Goal: Task Accomplishment & Management: Manage account settings

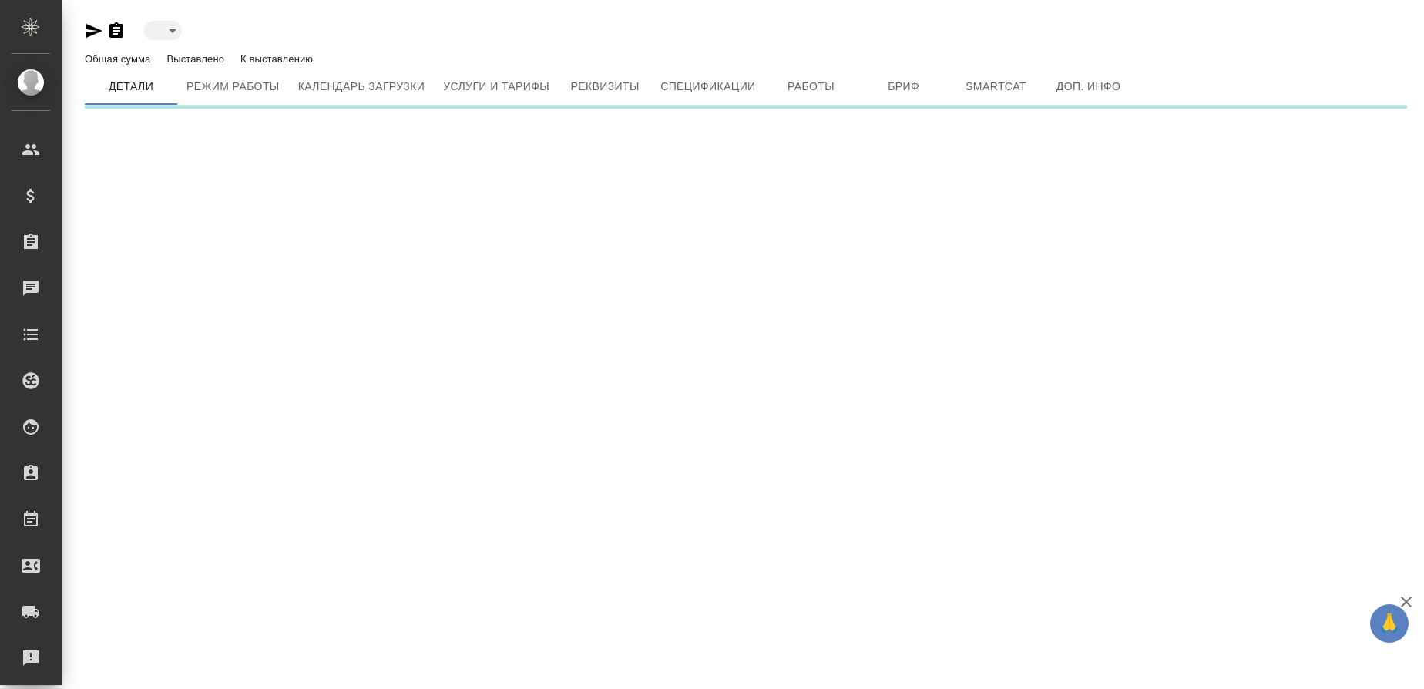
type input "active"
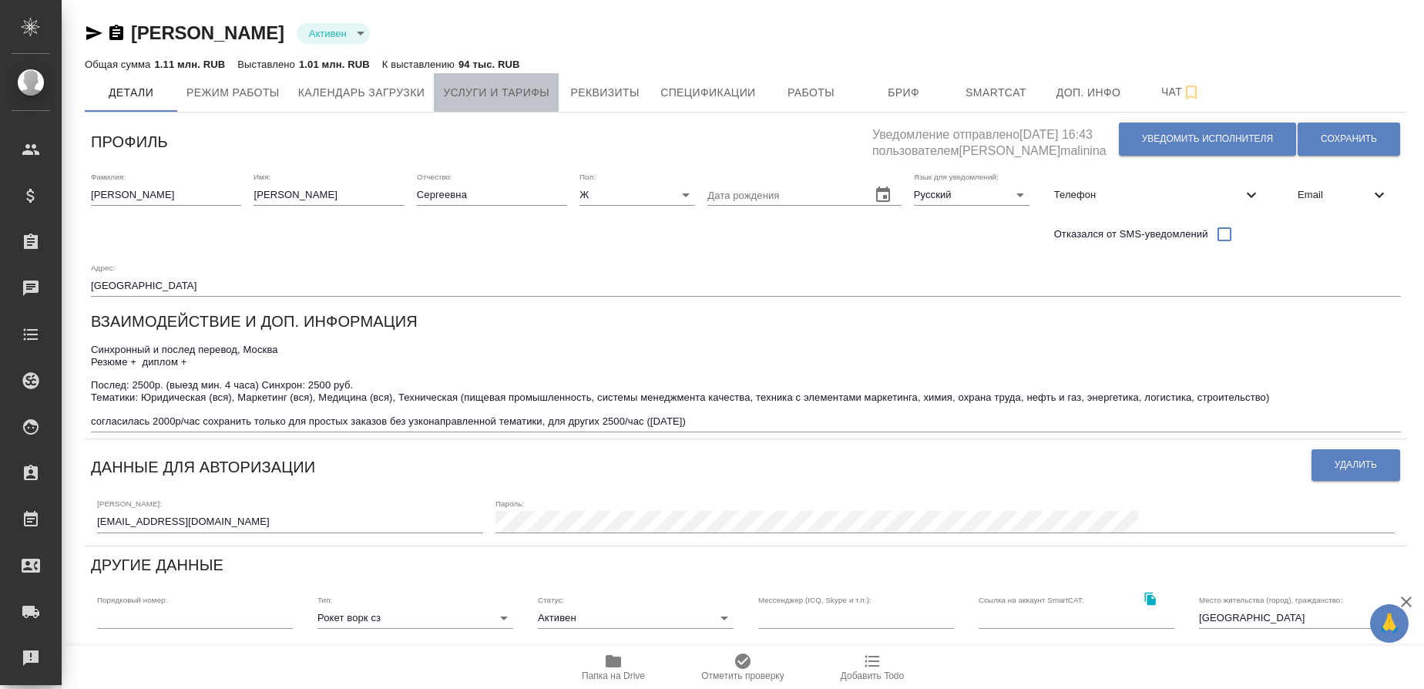
click at [539, 90] on span "Услуги и тарифы" at bounding box center [496, 92] width 106 height 19
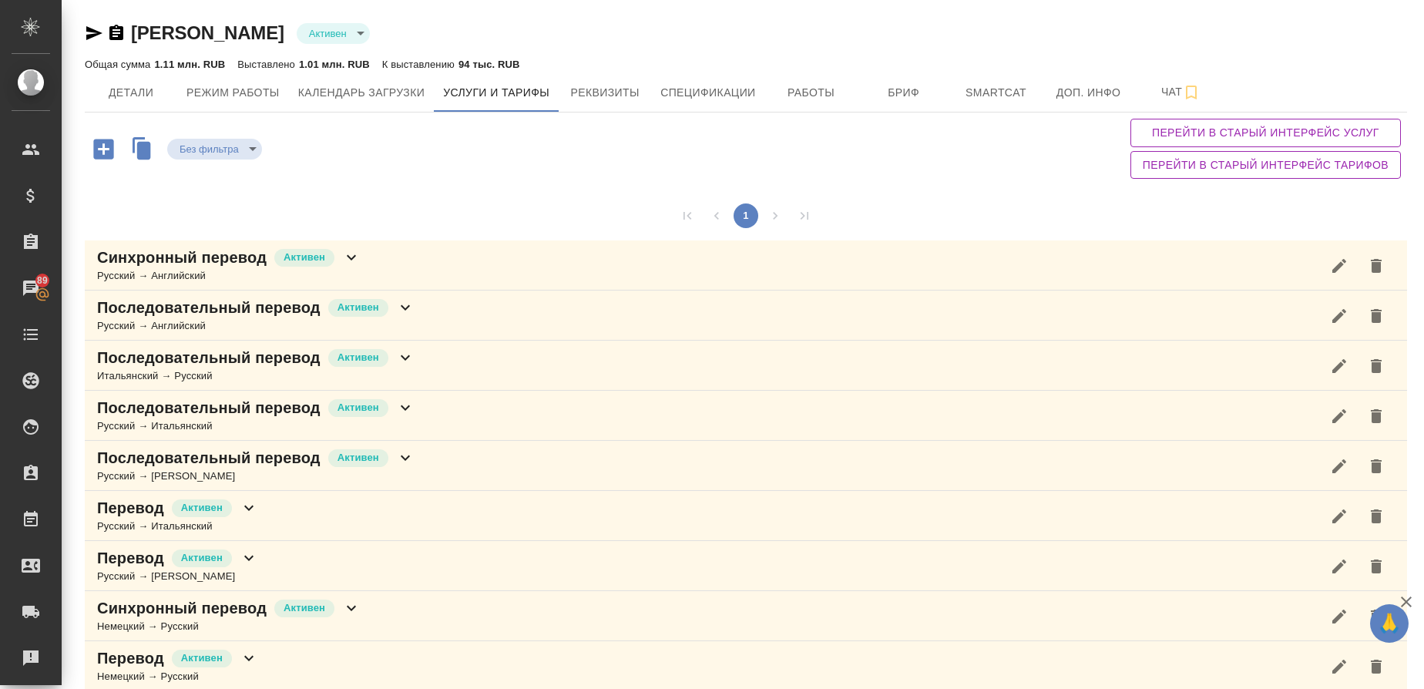
click at [237, 307] on p "Последовательный перевод" at bounding box center [208, 308] width 223 height 22
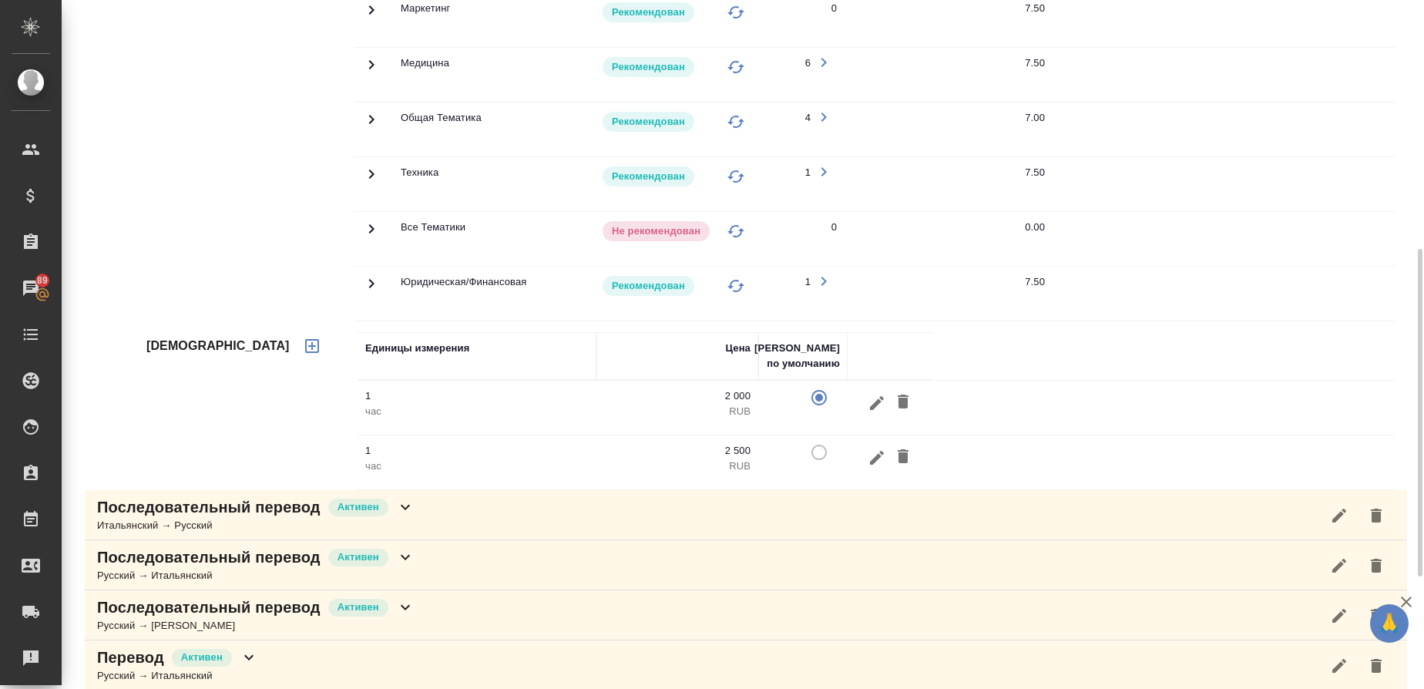
scroll to position [554, 0]
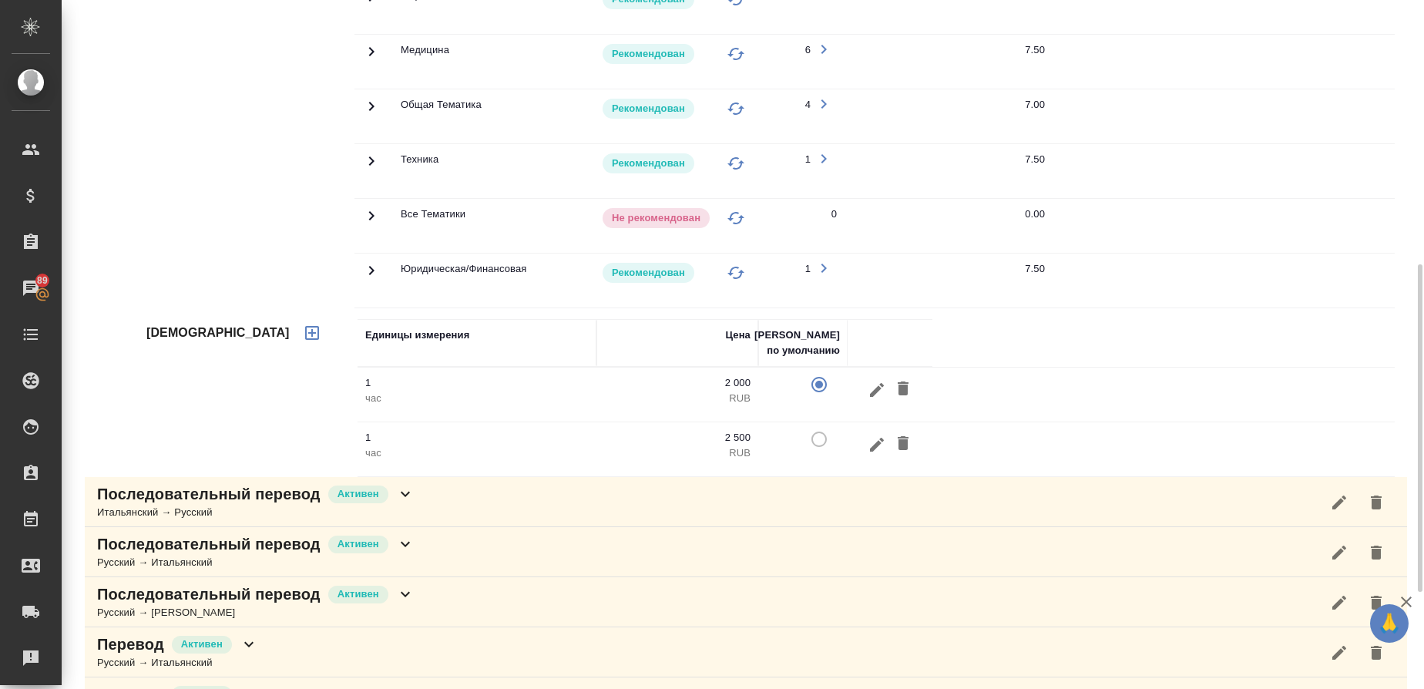
click at [821, 442] on td at bounding box center [802, 449] width 89 height 54
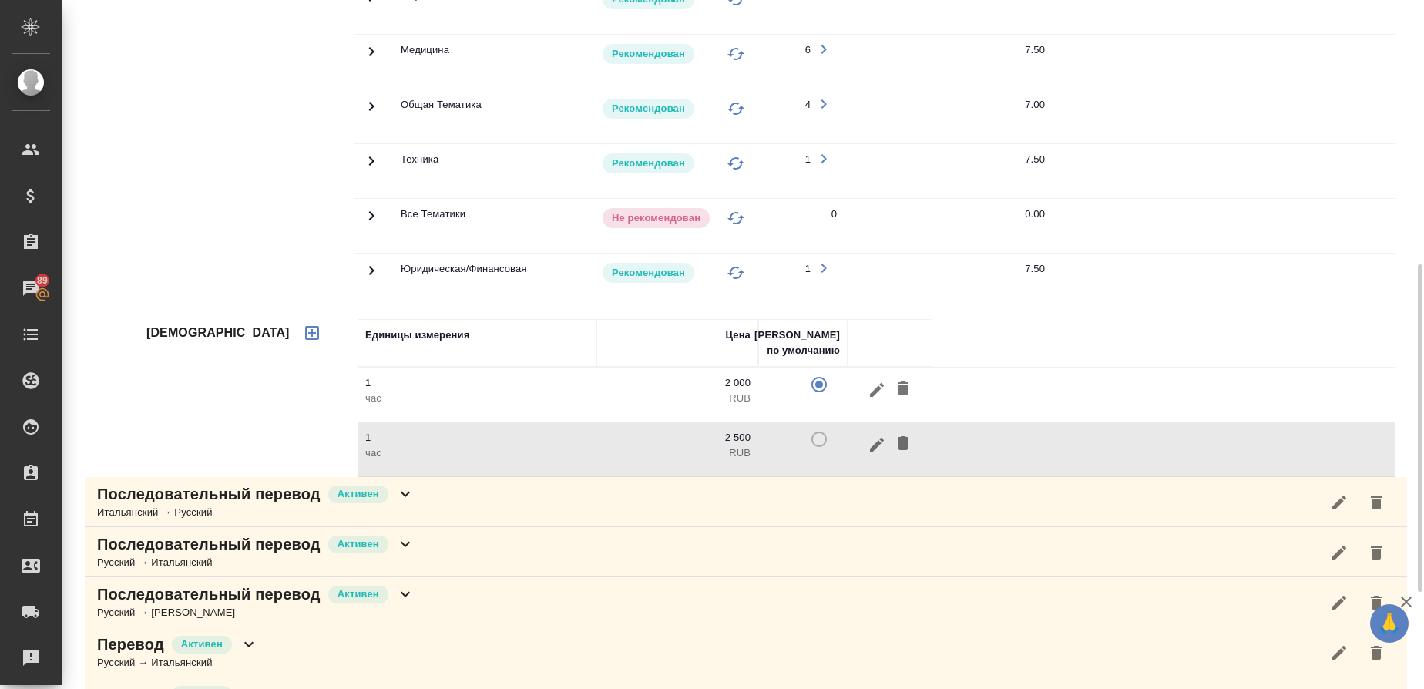
click at [821, 442] on td at bounding box center [802, 449] width 89 height 54
click at [884, 386] on icon "button" at bounding box center [877, 390] width 18 height 18
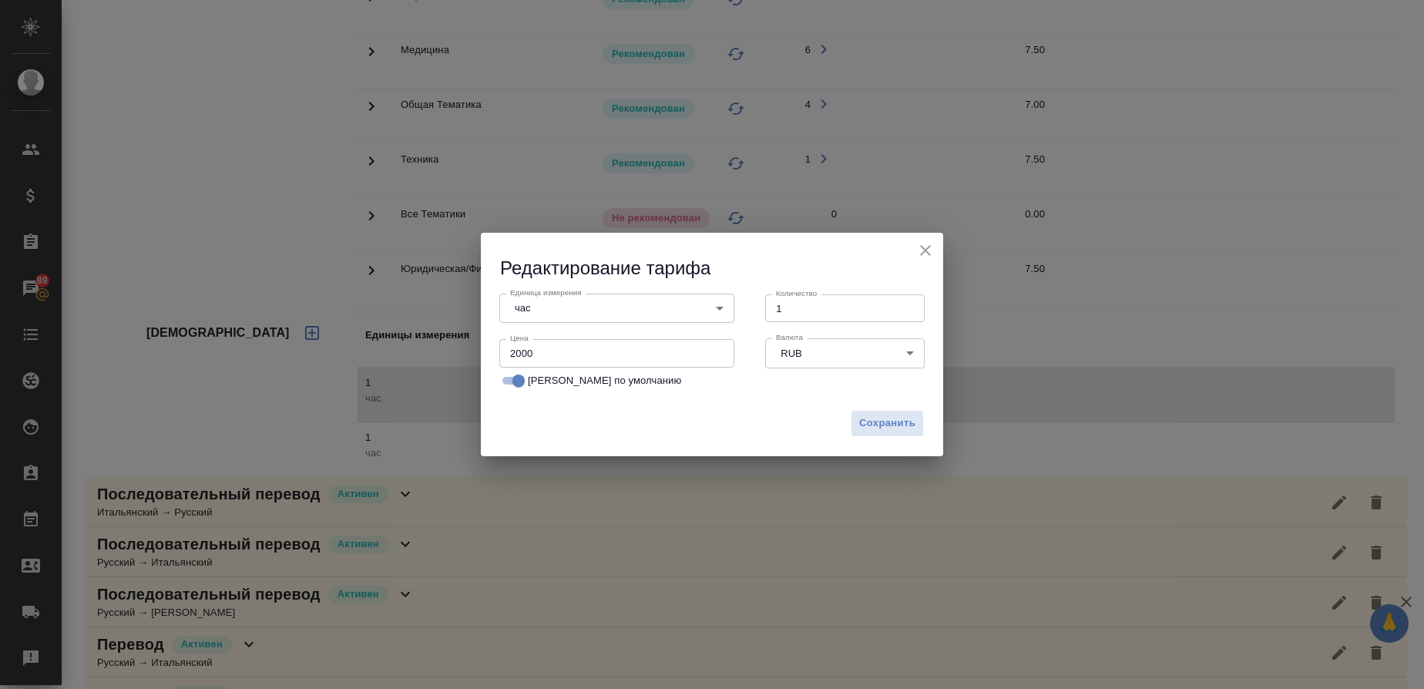
click at [508, 384] on input "[PERSON_NAME] по умолчанию" at bounding box center [518, 380] width 55 height 18
checkbox input "false"
click at [914, 430] on span "Сохранить" at bounding box center [887, 424] width 56 height 18
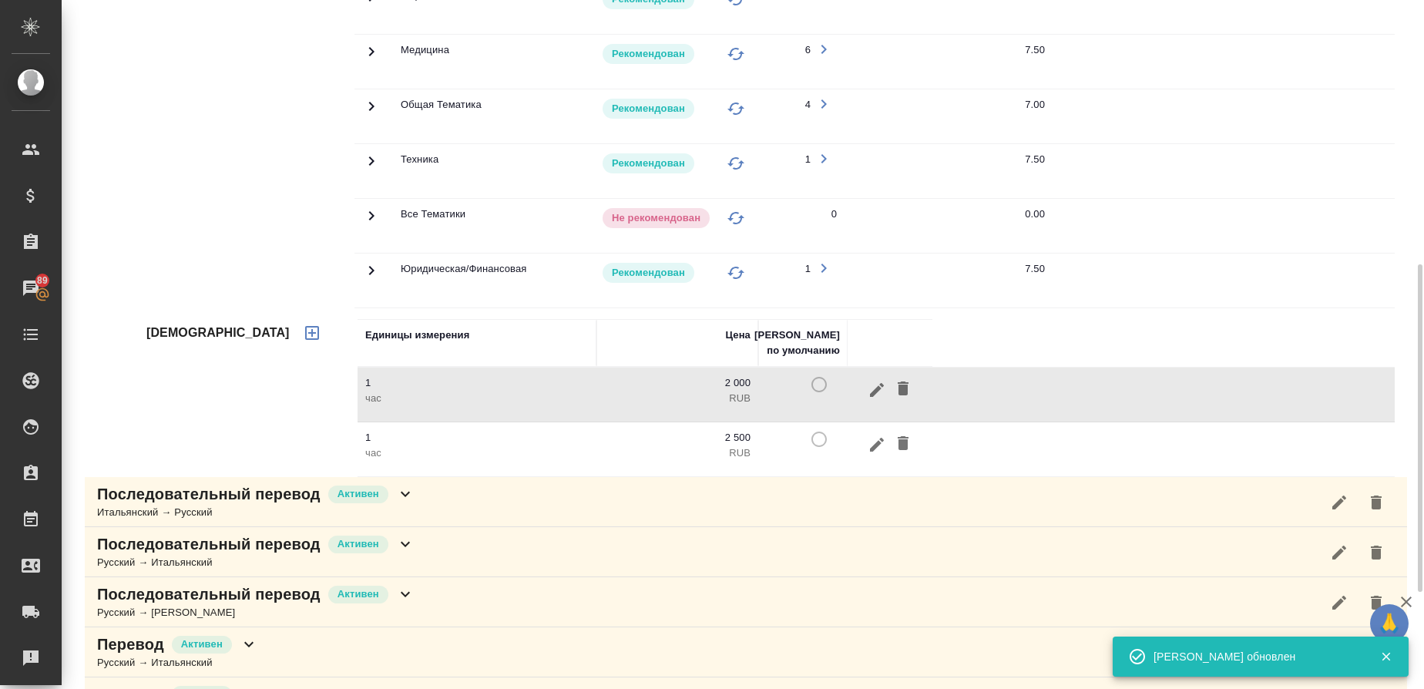
click at [825, 441] on td at bounding box center [802, 449] width 89 height 54
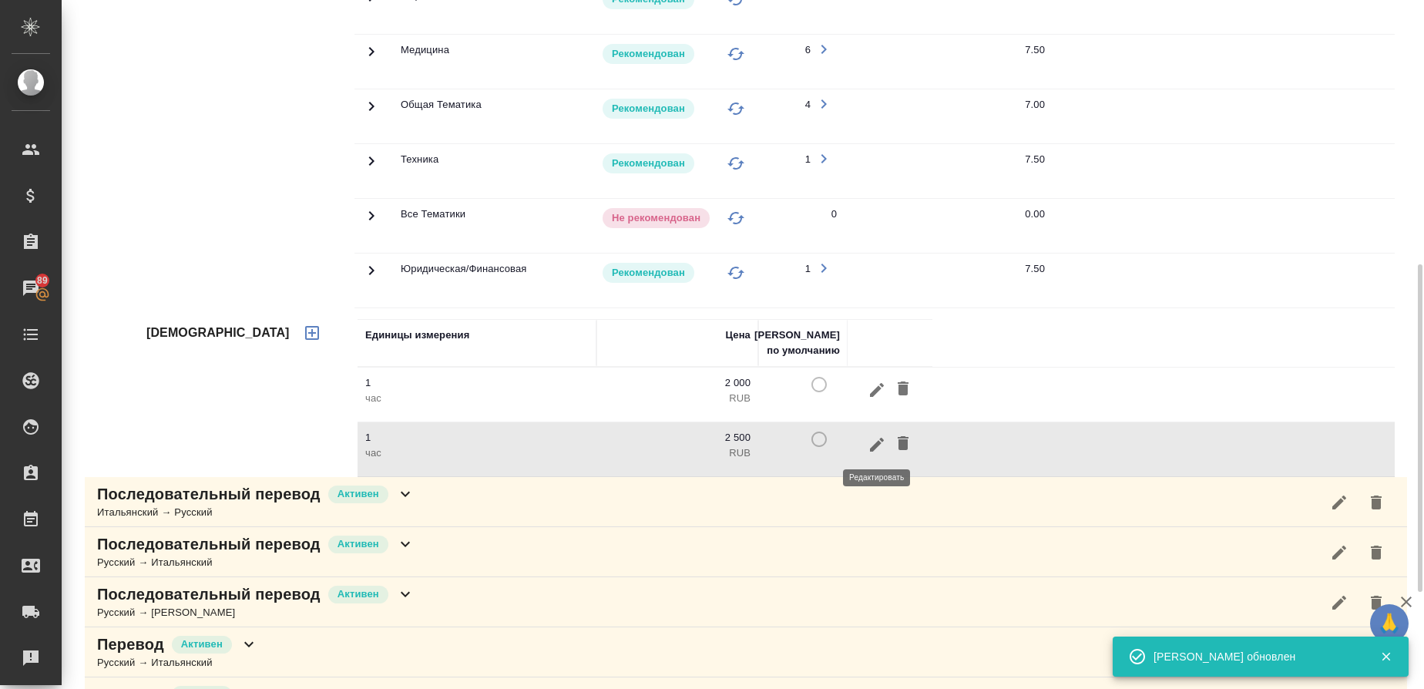
click at [875, 452] on icon "button" at bounding box center [877, 444] width 18 height 18
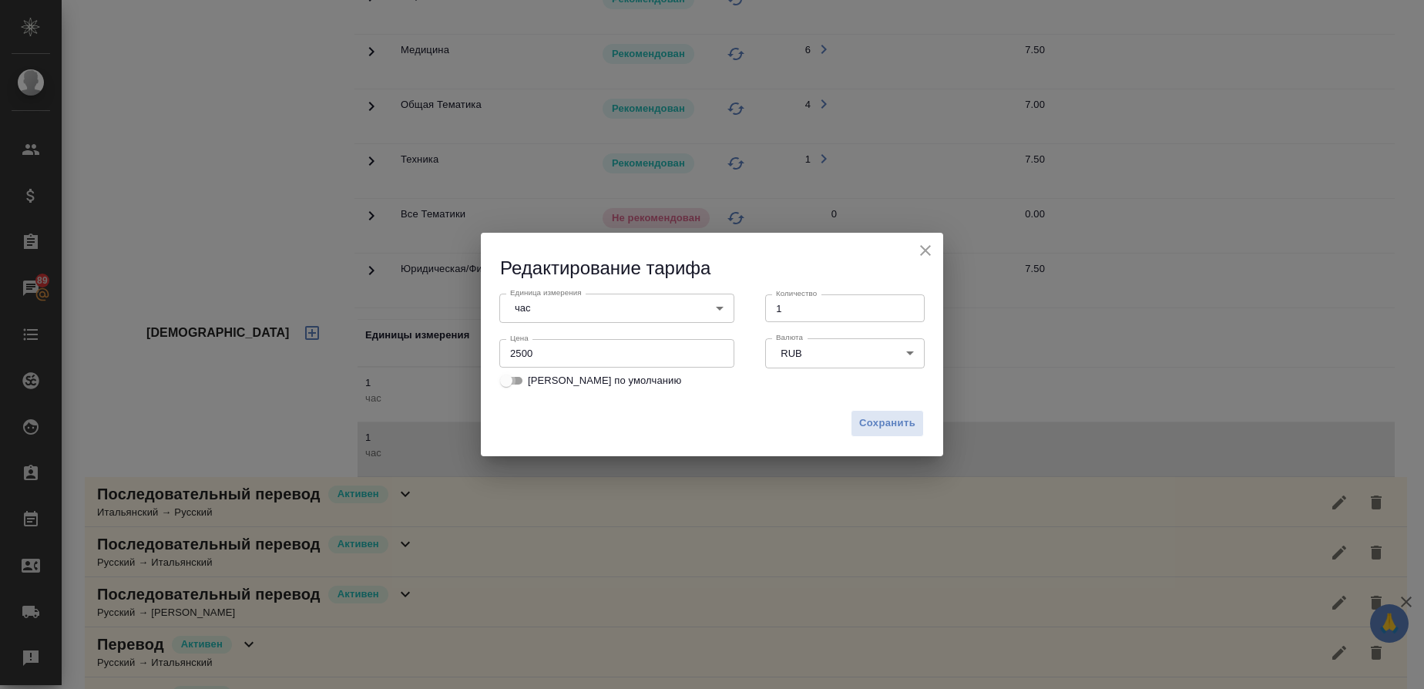
click at [523, 378] on input "[PERSON_NAME] по умолчанию" at bounding box center [505, 380] width 55 height 18
checkbox input "true"
click at [878, 428] on span "Сохранить" at bounding box center [887, 424] width 56 height 18
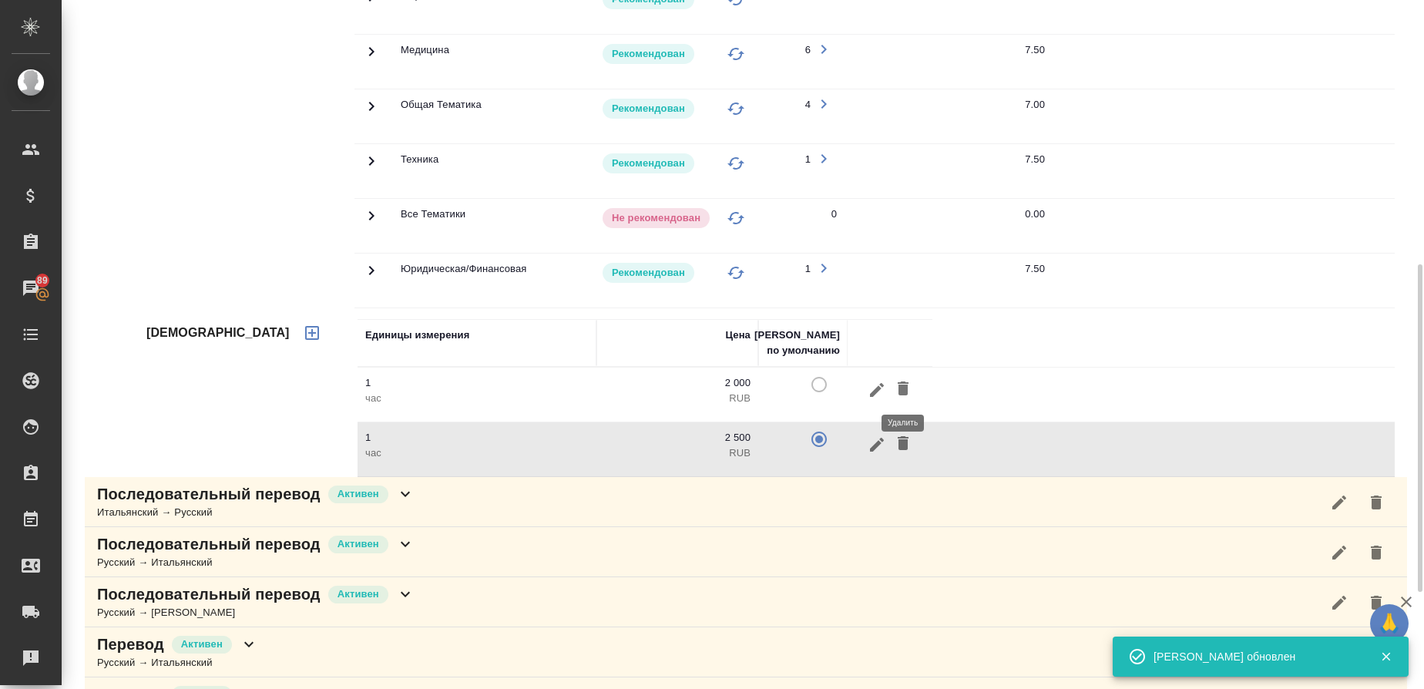
click at [909, 384] on icon "button" at bounding box center [903, 388] width 18 height 18
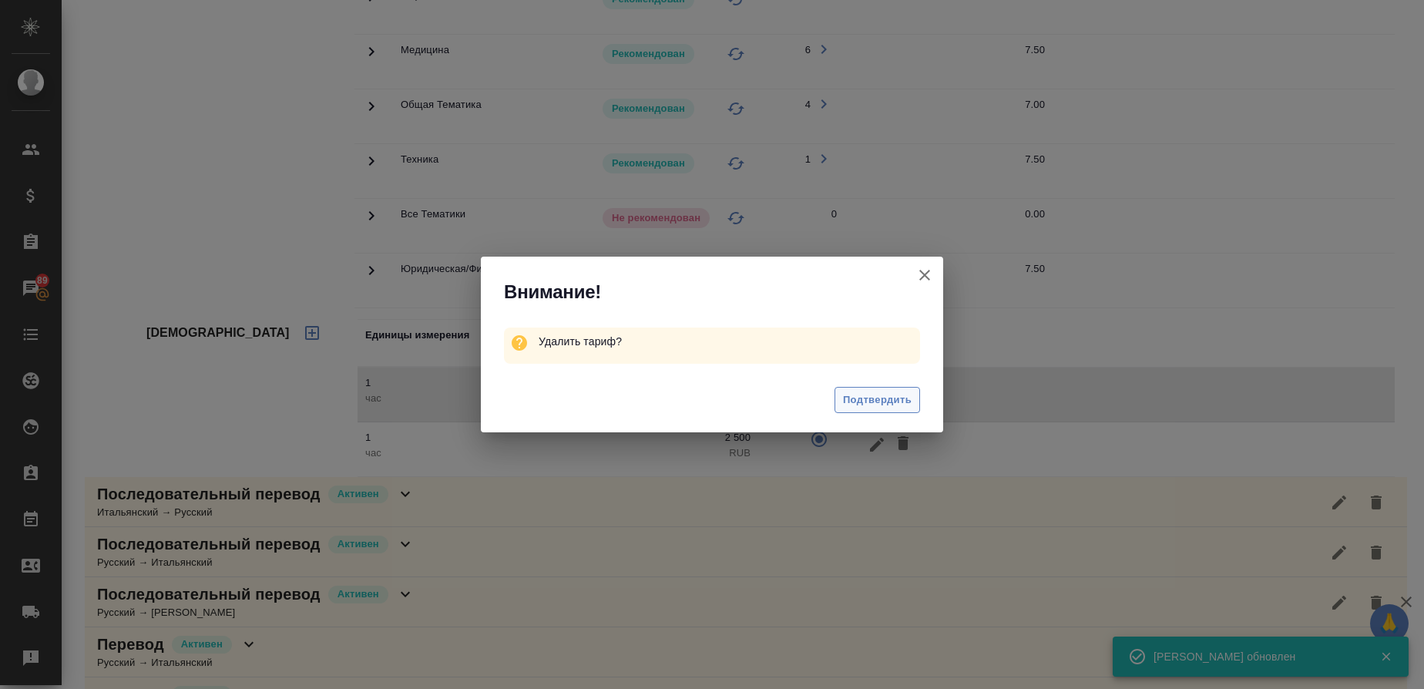
click at [886, 404] on span "Подтвердить" at bounding box center [877, 400] width 69 height 18
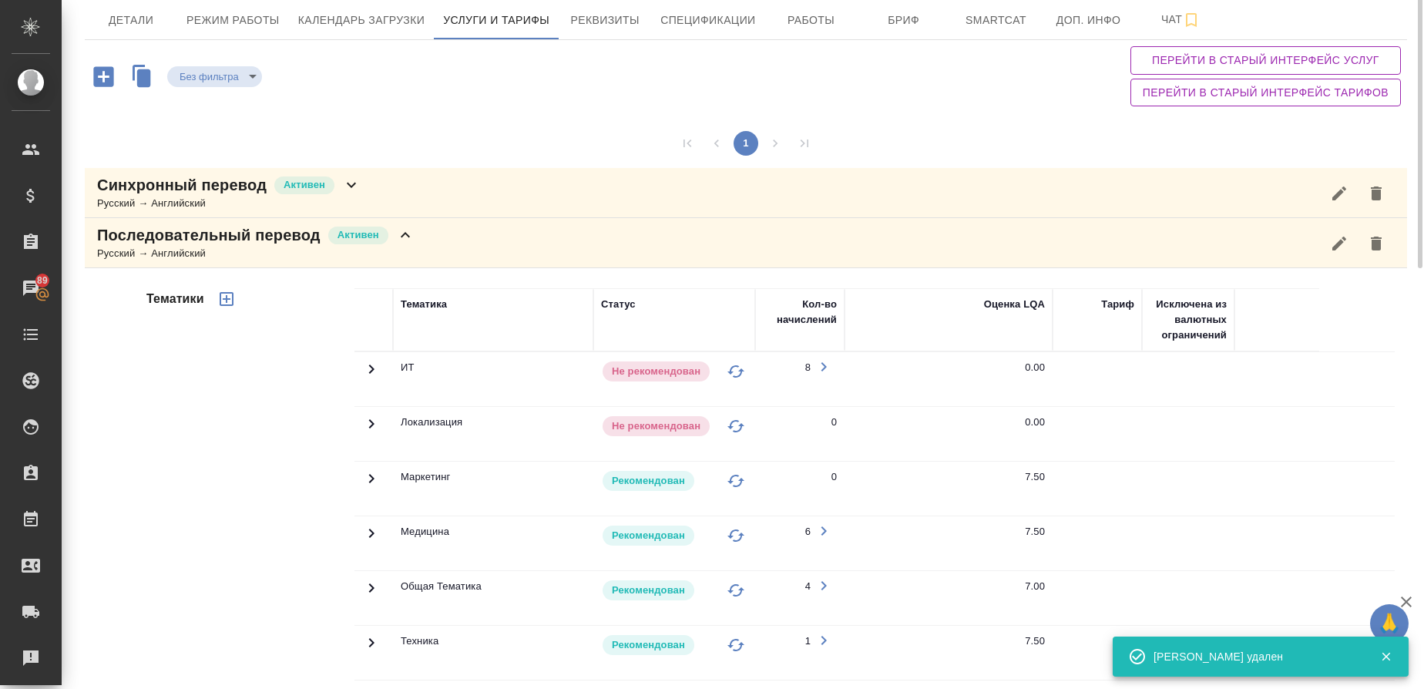
scroll to position [0, 0]
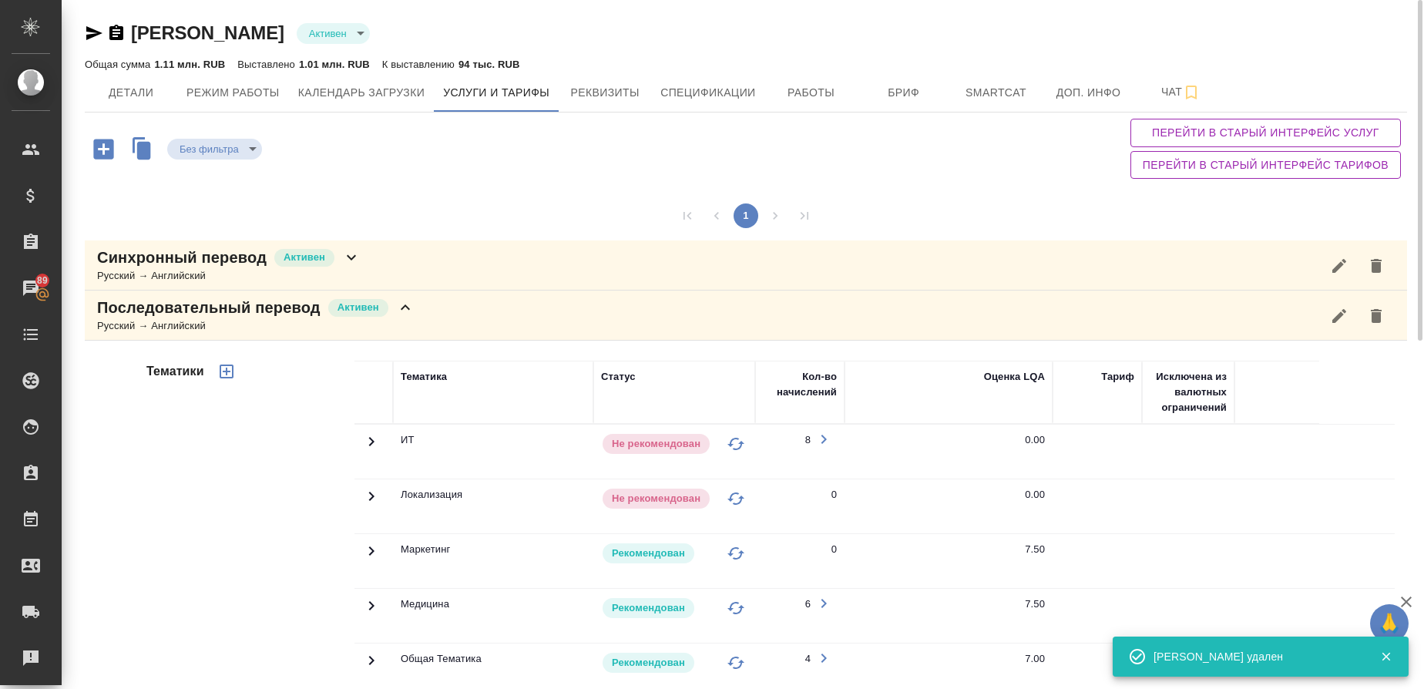
click at [492, 317] on div "Последовательный перевод Активен Русский → Английский" at bounding box center [746, 315] width 1322 height 50
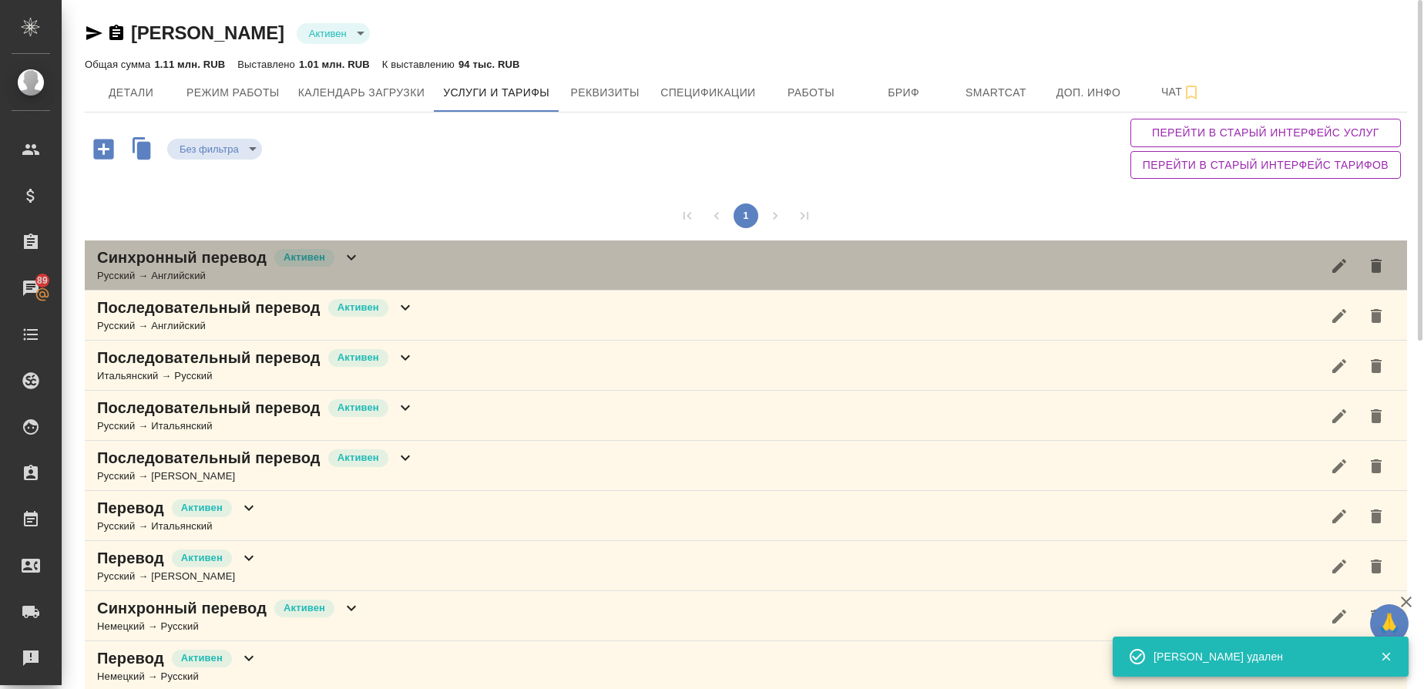
click at [455, 241] on div "Синхронный перевод Активен Русский → Английский" at bounding box center [746, 265] width 1322 height 50
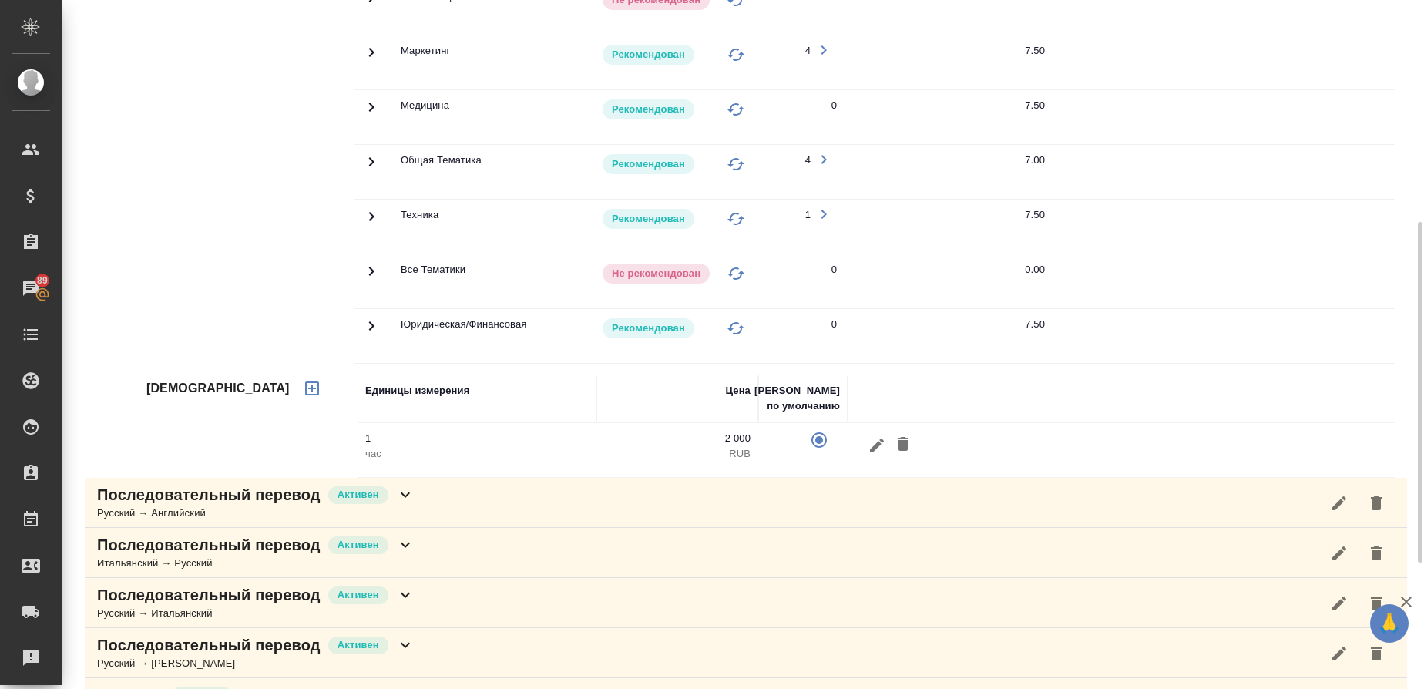
scroll to position [448, 0]
click at [868, 448] on icon "button" at bounding box center [877, 446] width 18 height 18
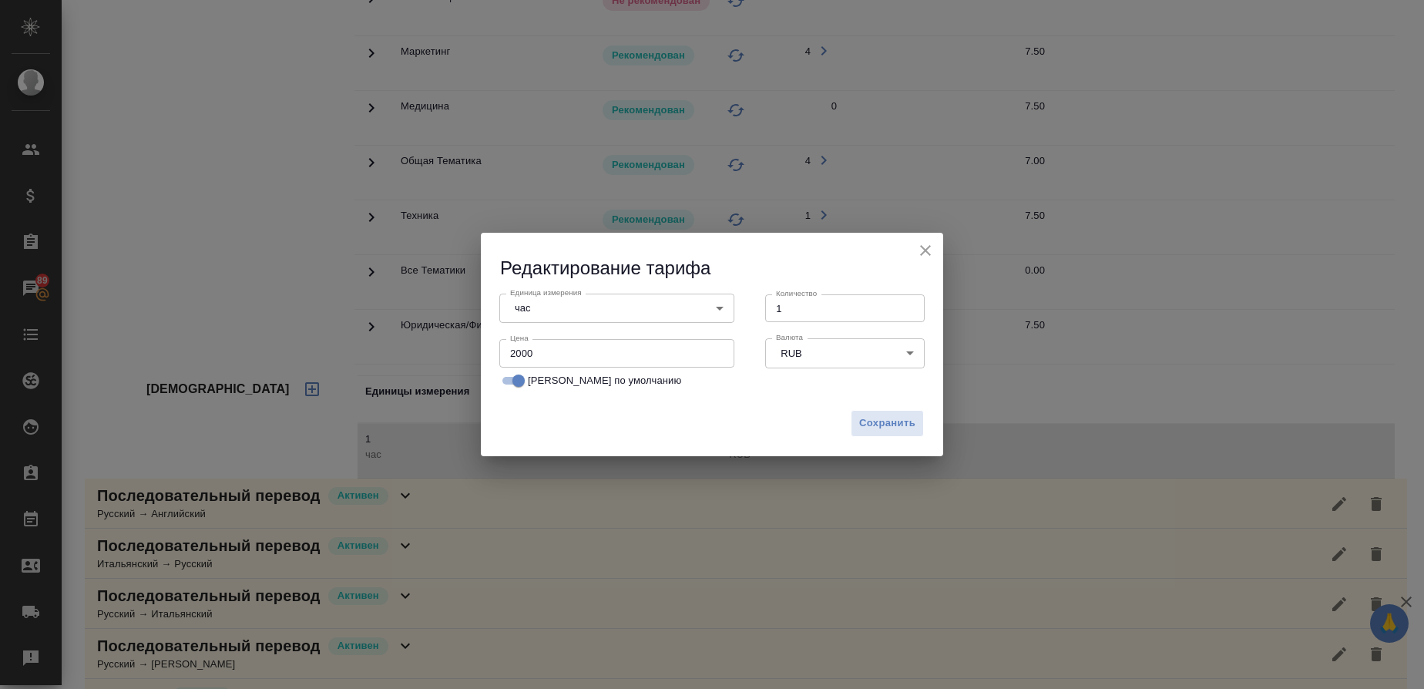
click at [522, 351] on input "2000" at bounding box center [616, 353] width 235 height 28
type input "2500"
click at [908, 418] on span "Сохранить" at bounding box center [887, 424] width 56 height 18
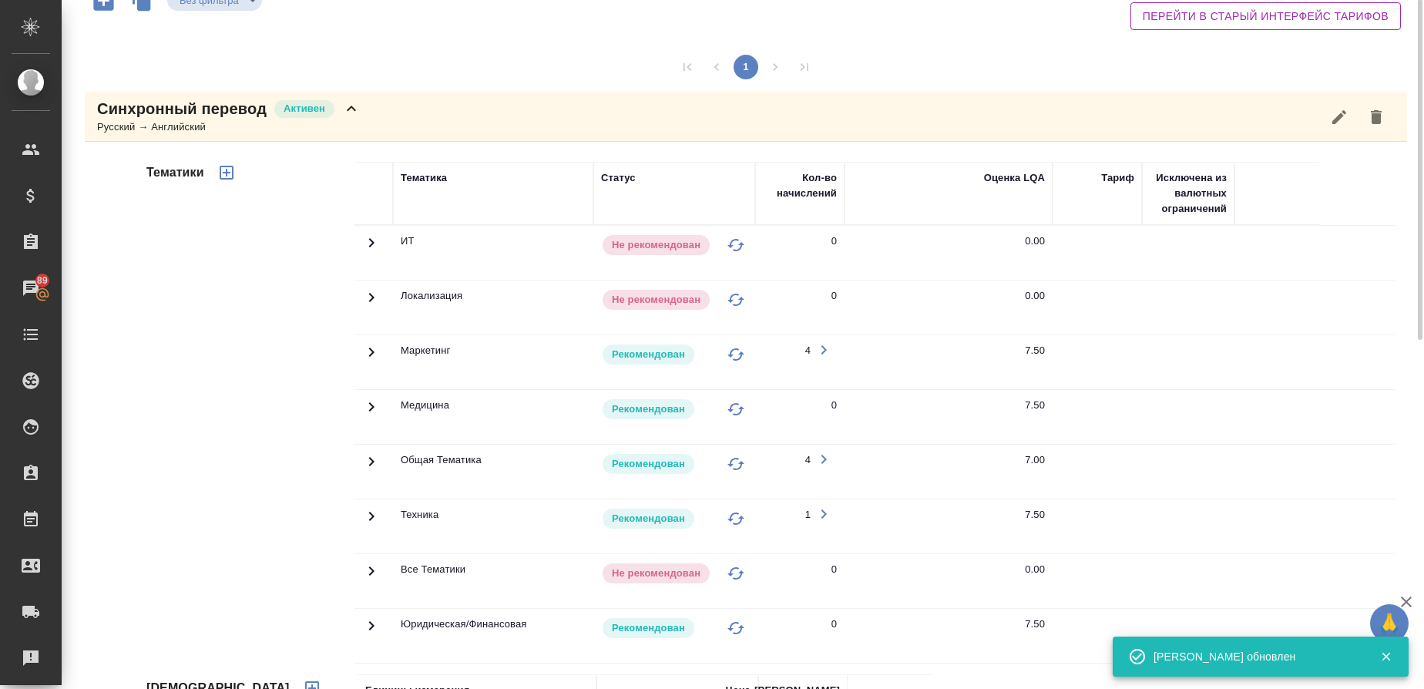
scroll to position [0, 0]
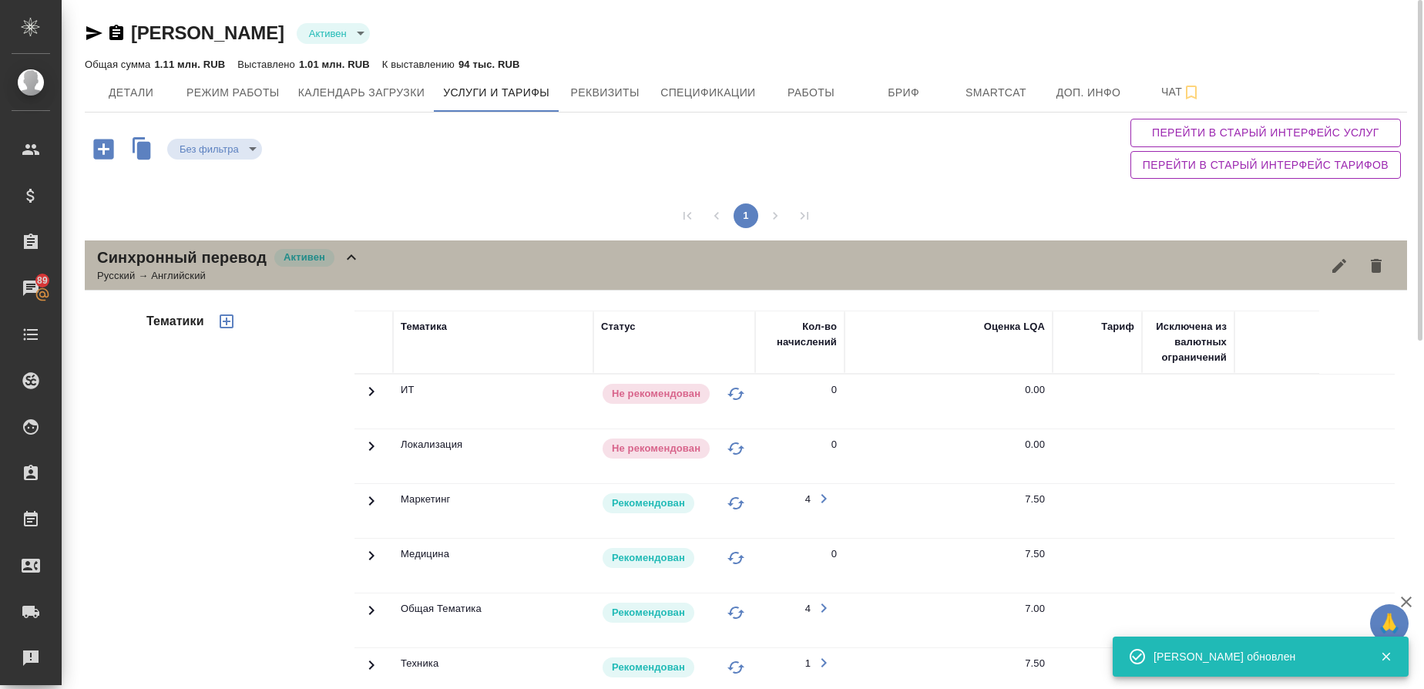
click at [181, 274] on div "Русский → Английский" at bounding box center [229, 275] width 264 height 15
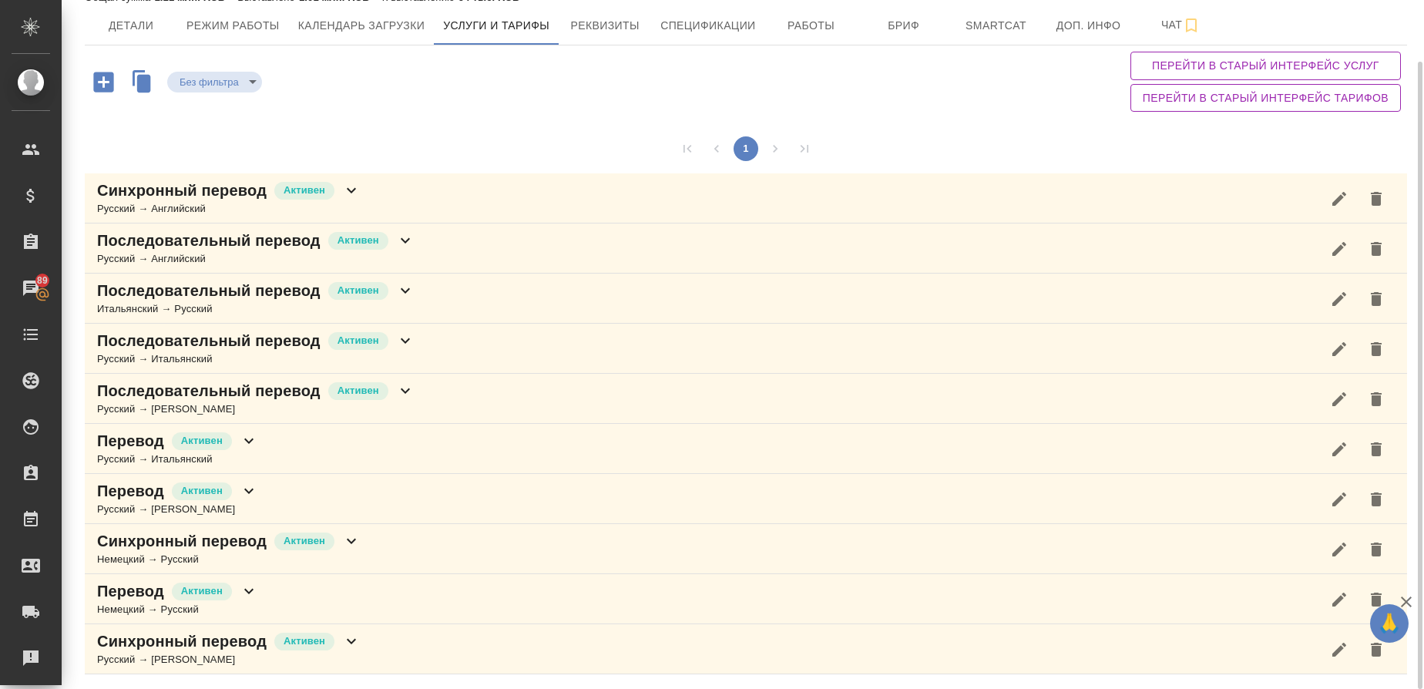
scroll to position [66, 0]
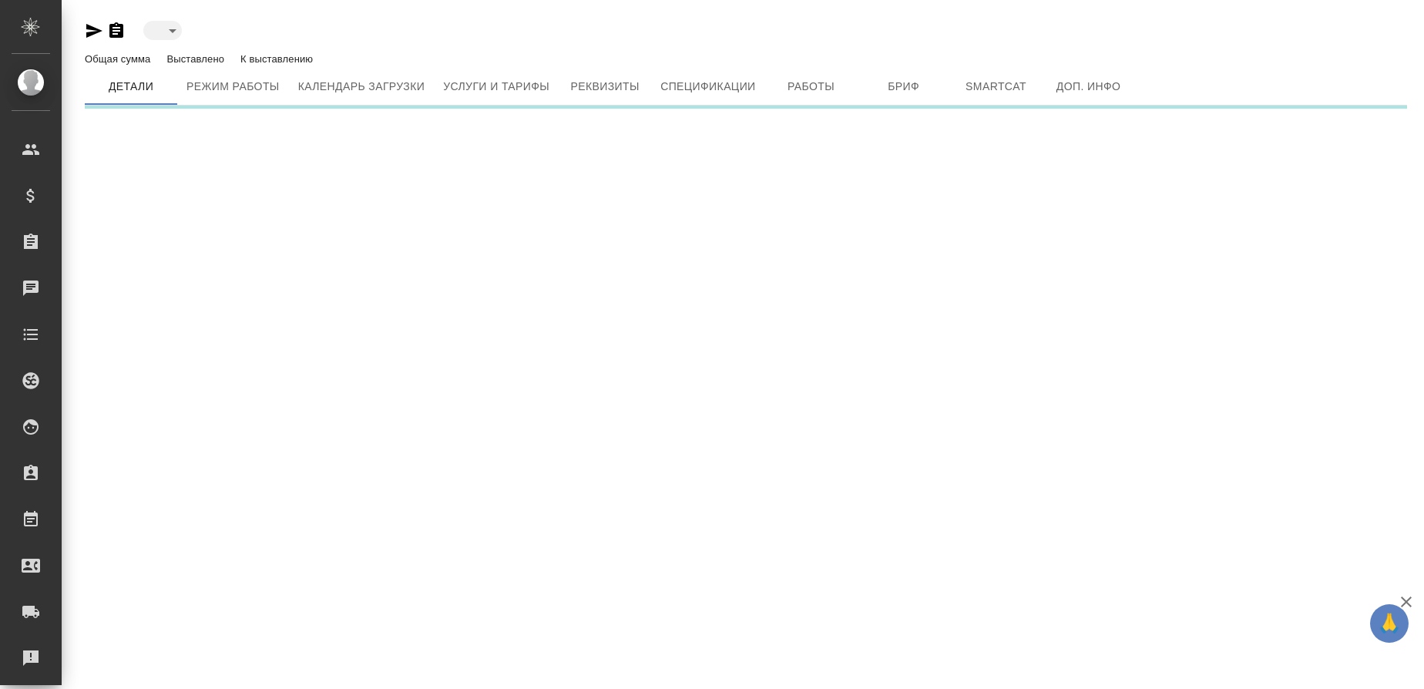
type input "active"
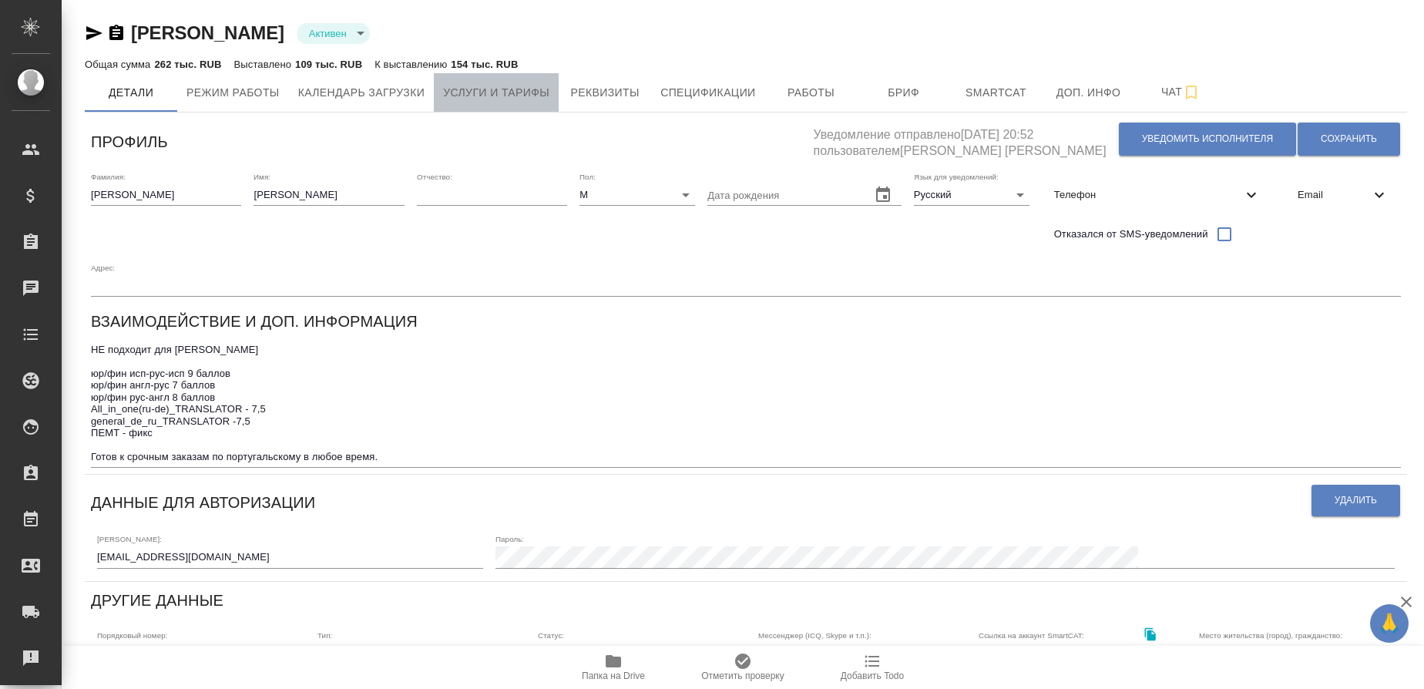
click at [459, 85] on span "Услуги и тарифы" at bounding box center [496, 92] width 106 height 19
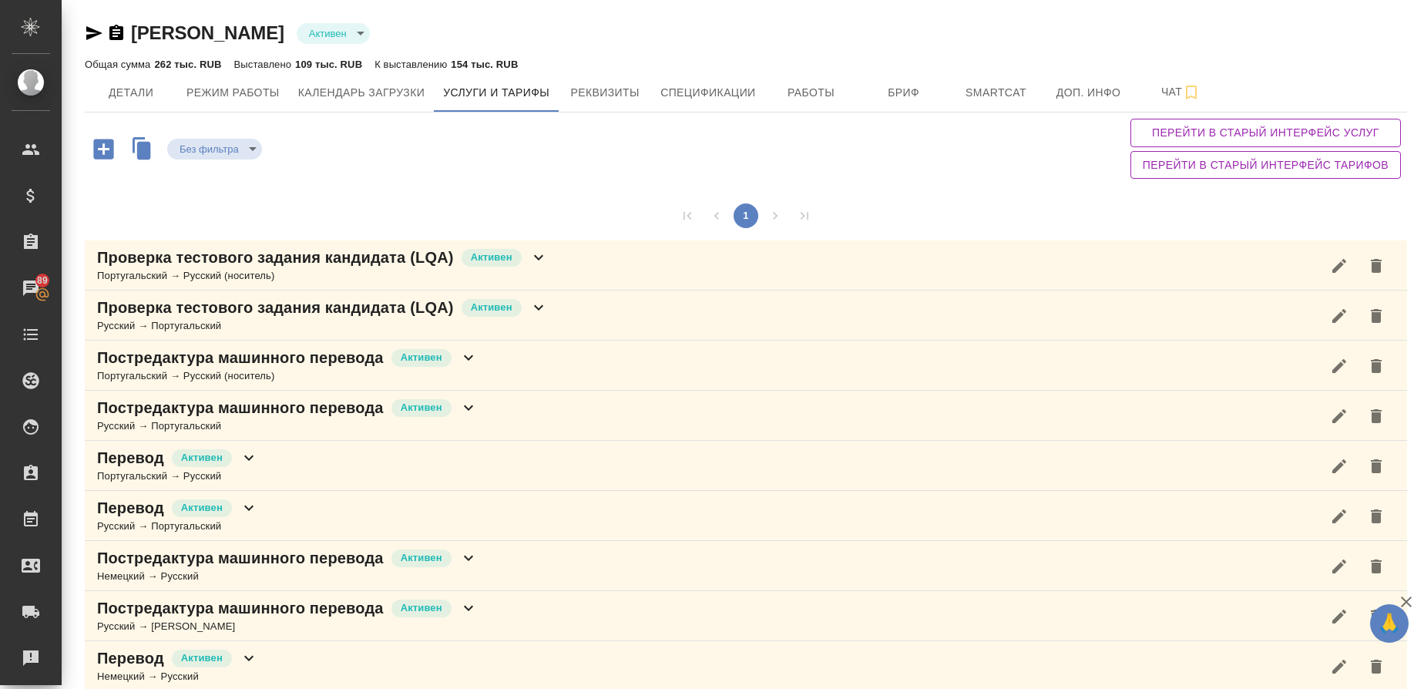
click at [105, 152] on icon "button" at bounding box center [103, 149] width 20 height 20
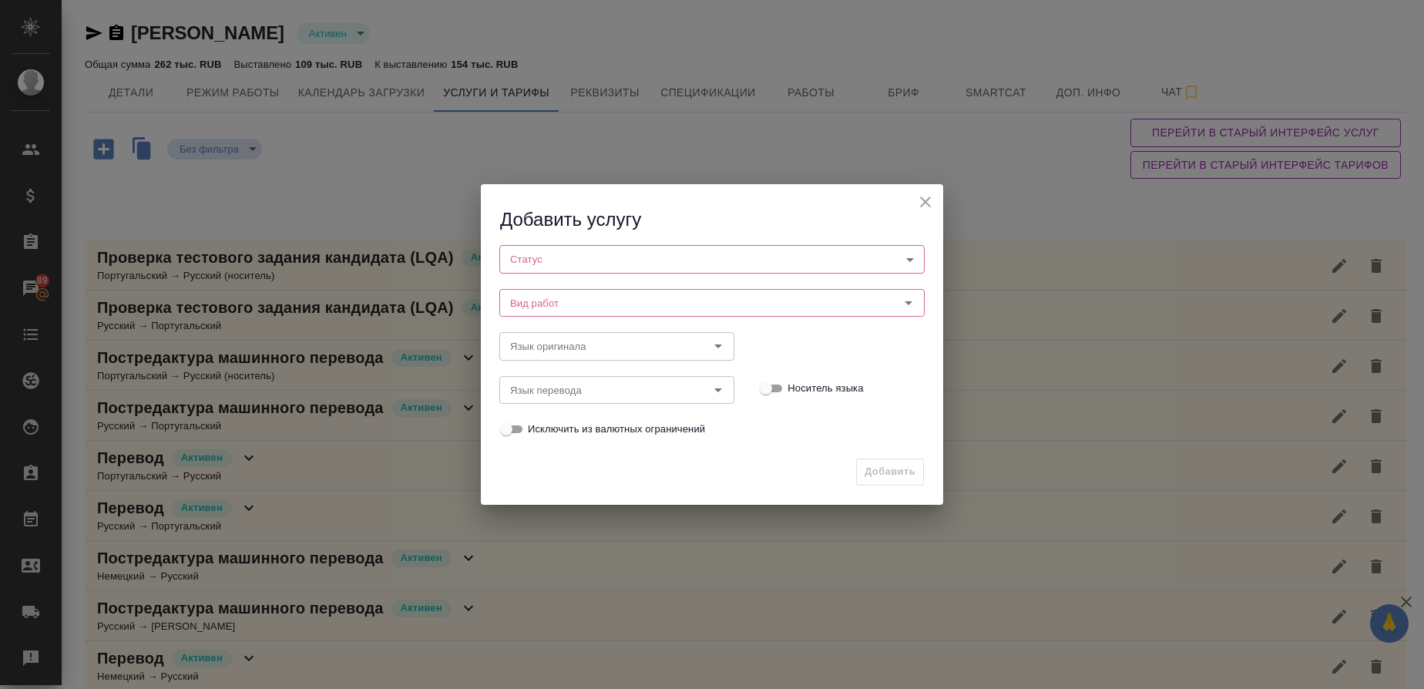
click at [614, 253] on body "🙏 .cls-1 fill:#fff; AWATERA [PERSON_NAME] Спецификации Заказы 89 Чаты Todo Прое…" at bounding box center [712, 344] width 1424 height 689
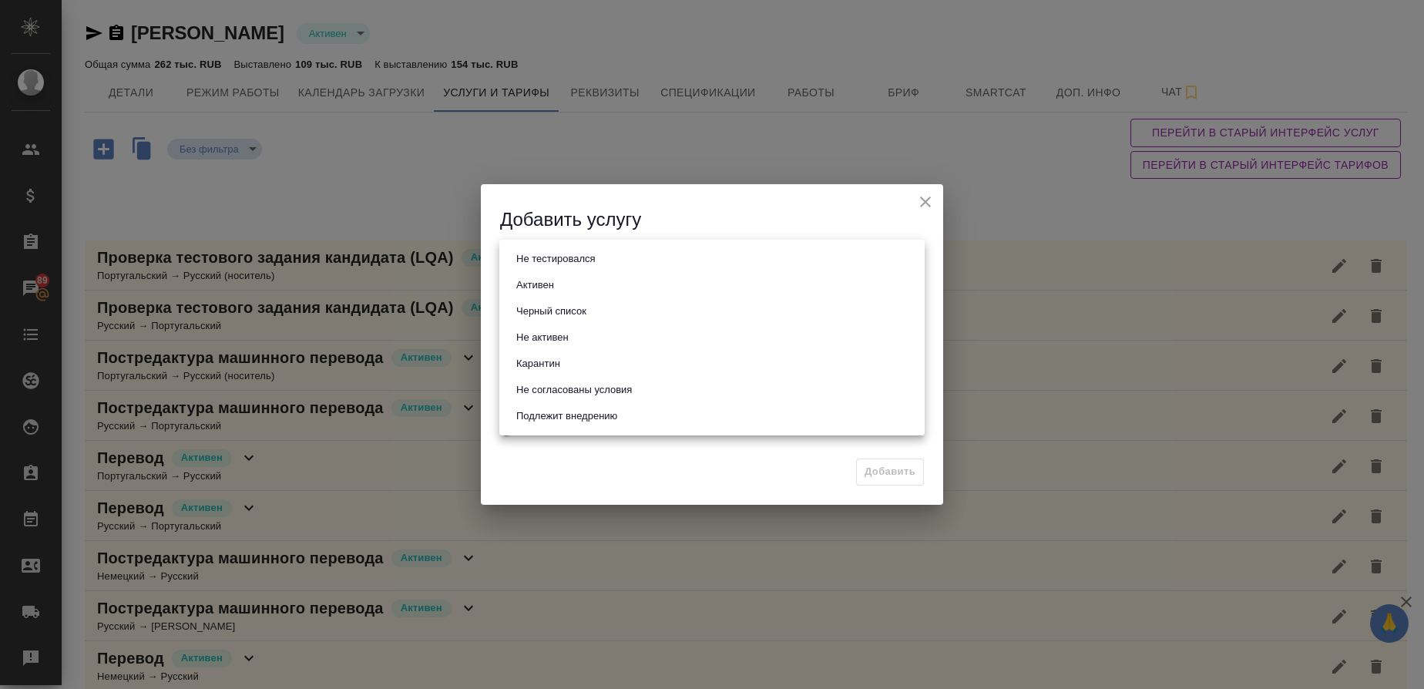
click at [579, 279] on li "Активен" at bounding box center [711, 285] width 425 height 26
type input "active"
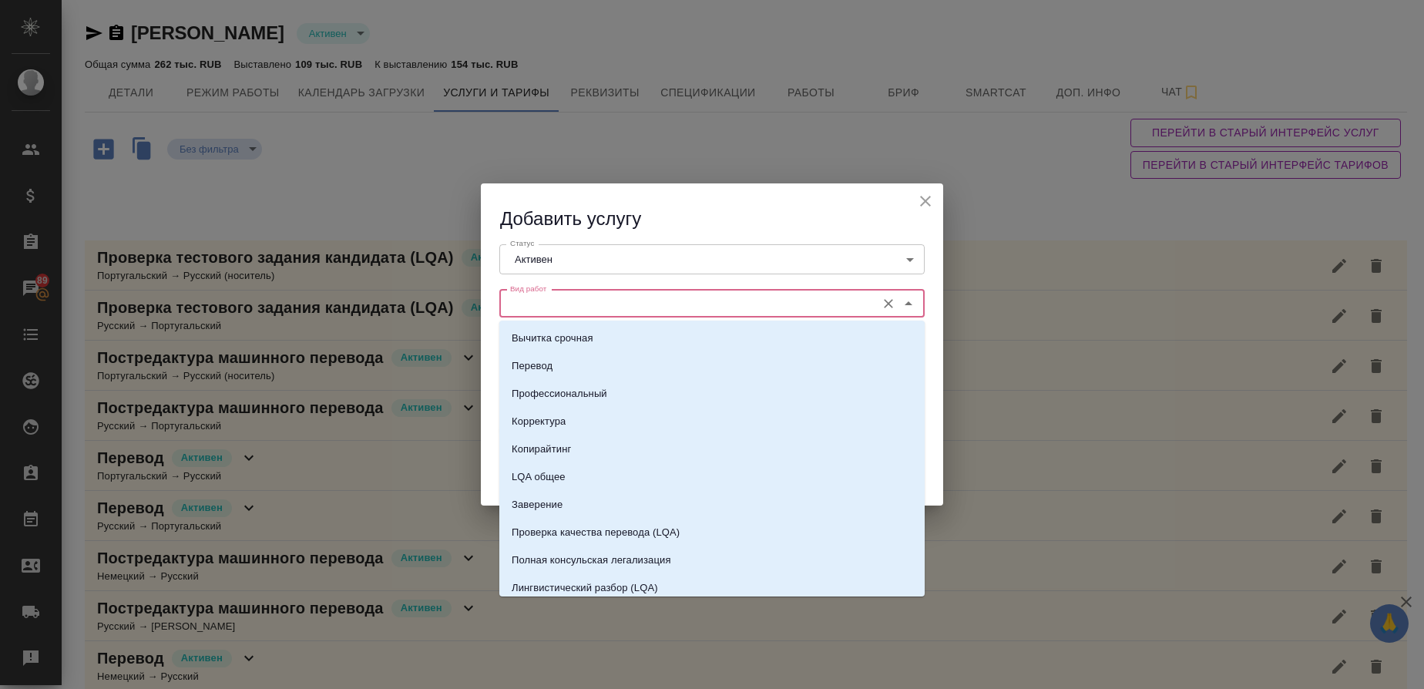
click at [558, 297] on input "Вид работ" at bounding box center [686, 303] width 364 height 18
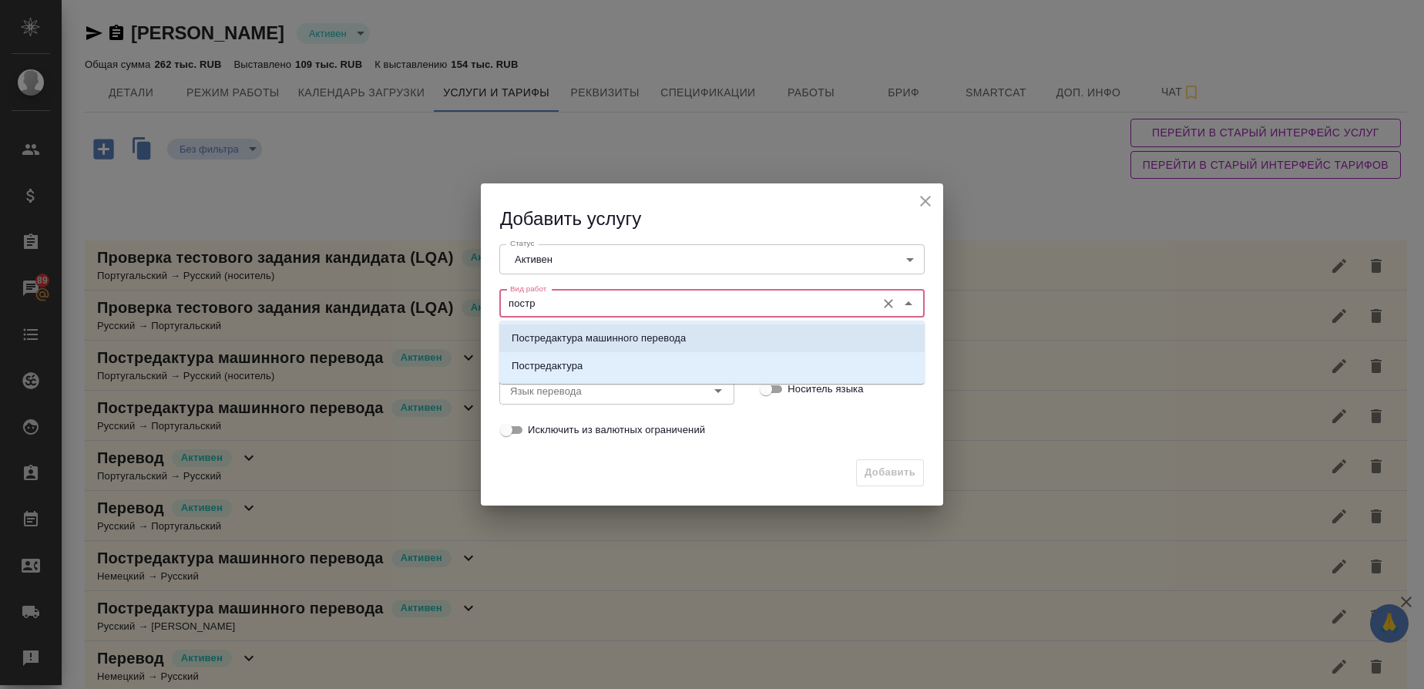
click at [564, 337] on p "Постредактура машинного перевода" at bounding box center [599, 338] width 174 height 15
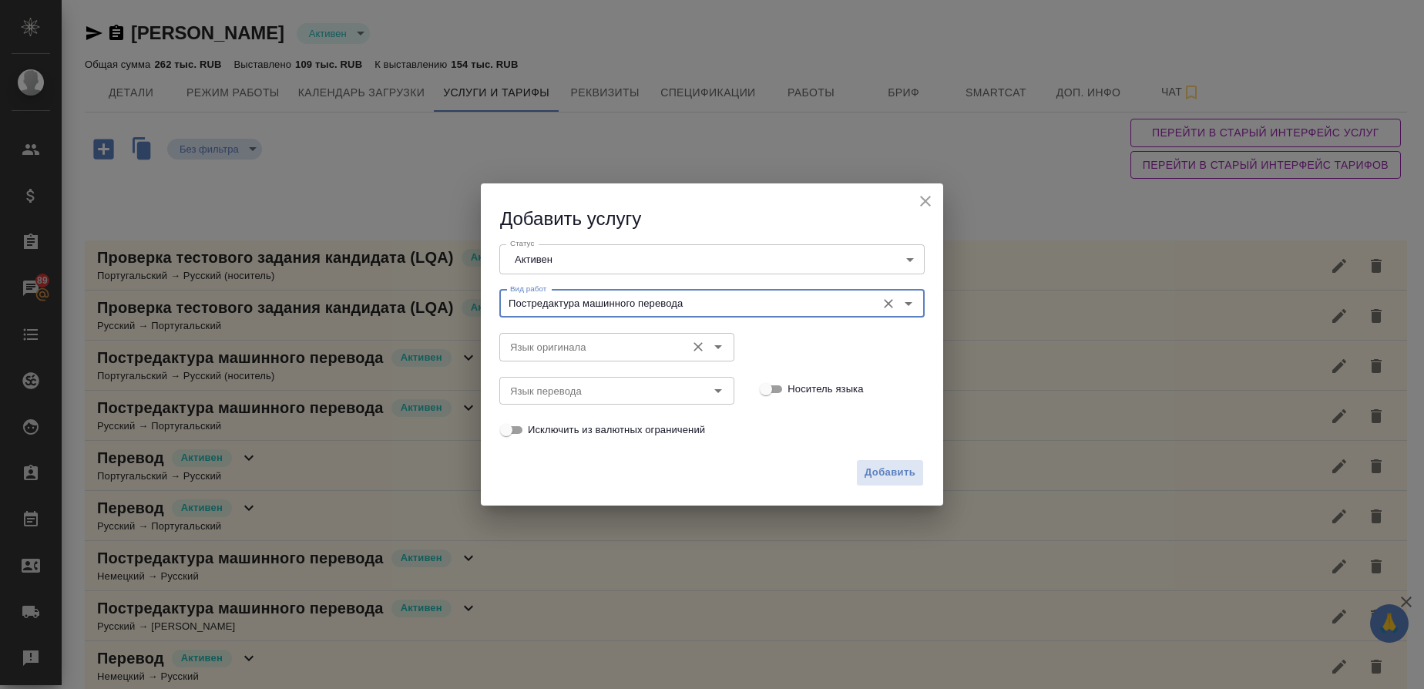
type input "Постредактура машинного перевода"
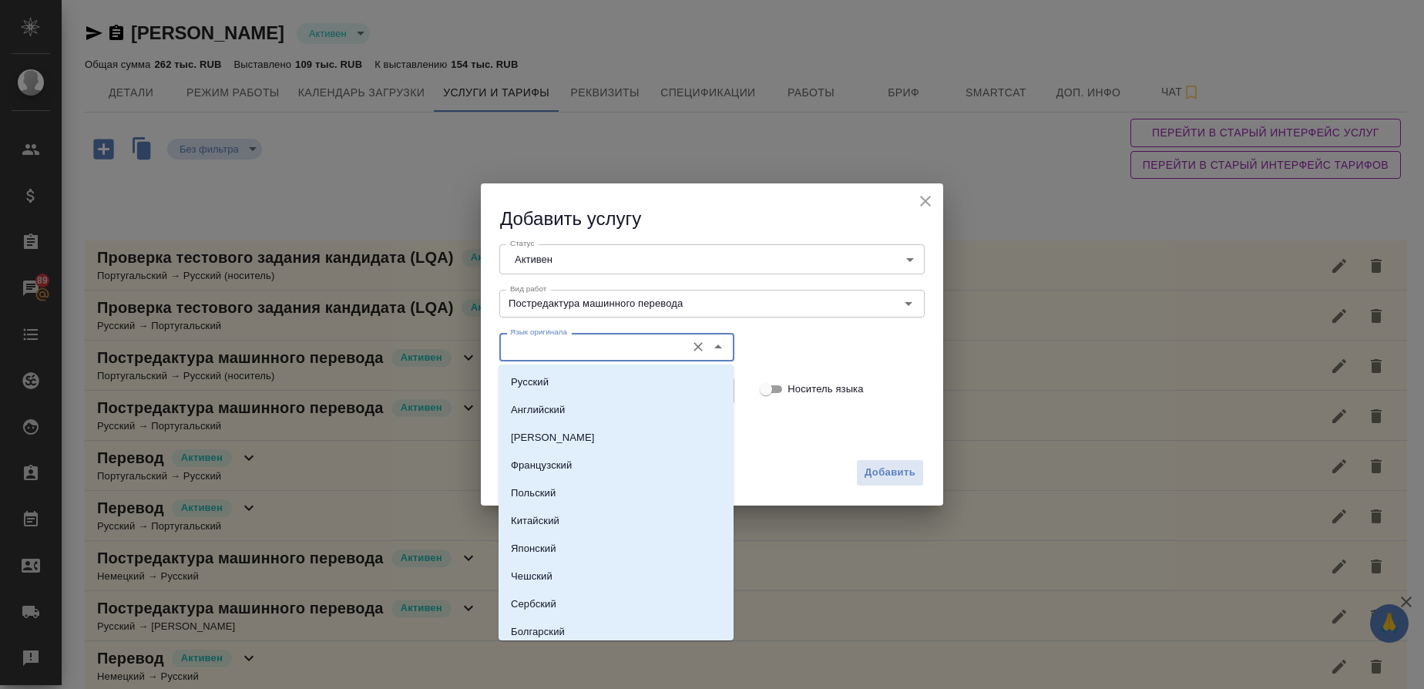
click at [549, 348] on input "Язык оригинала" at bounding box center [591, 346] width 174 height 18
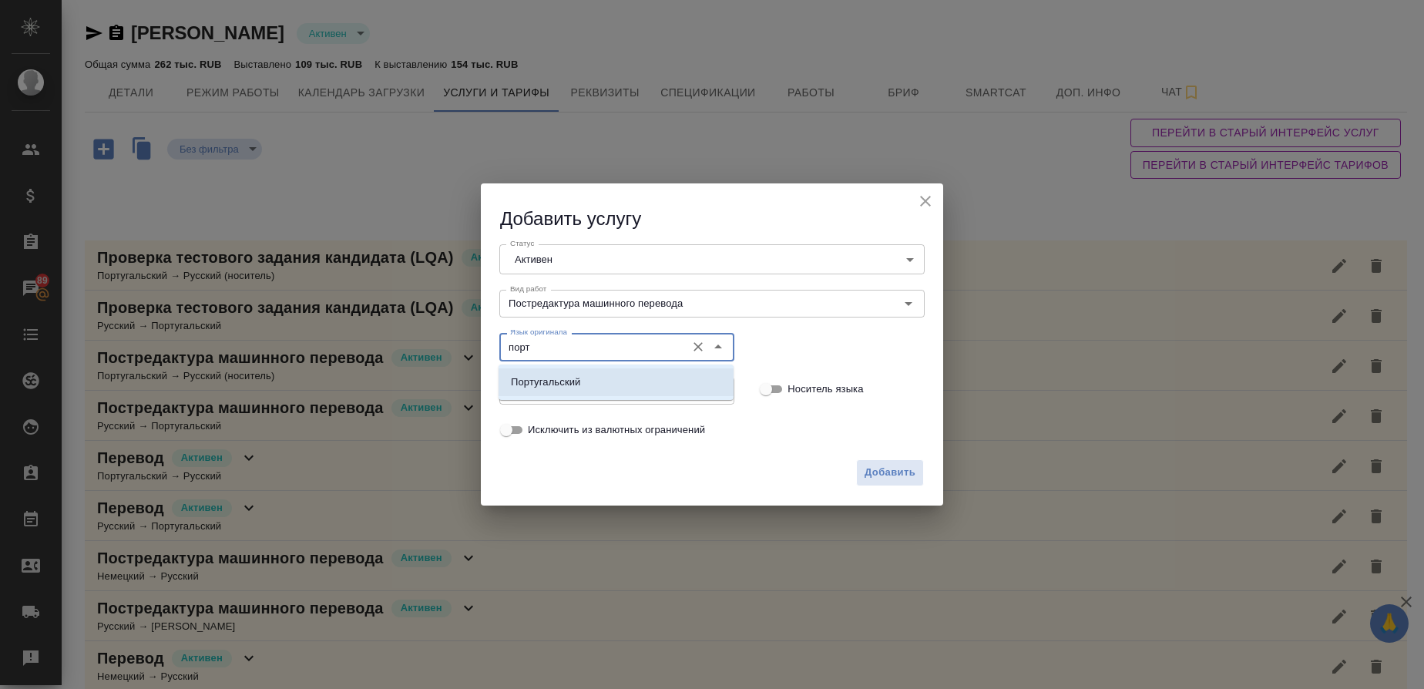
click at [546, 395] on li "Португальский" at bounding box center [615, 382] width 235 height 28
type input "Португальский"
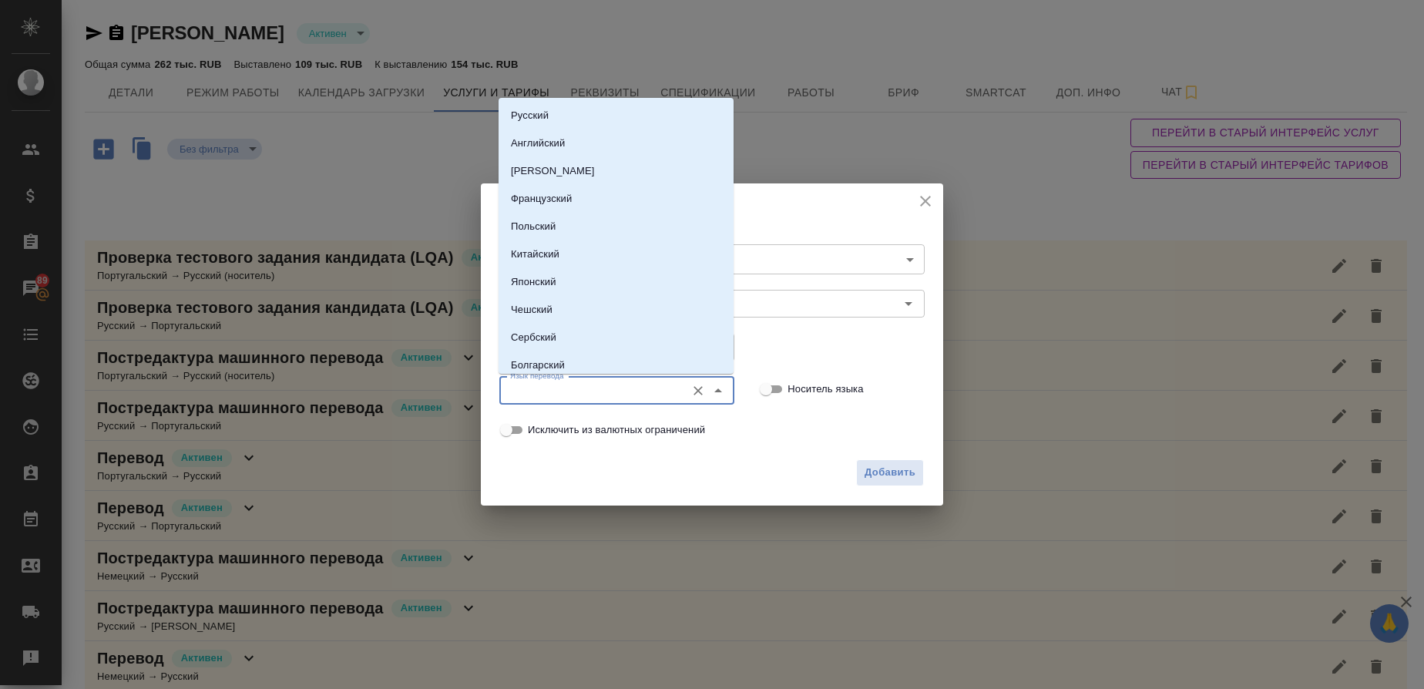
click at [544, 390] on input "Язык перевода" at bounding box center [591, 390] width 174 height 18
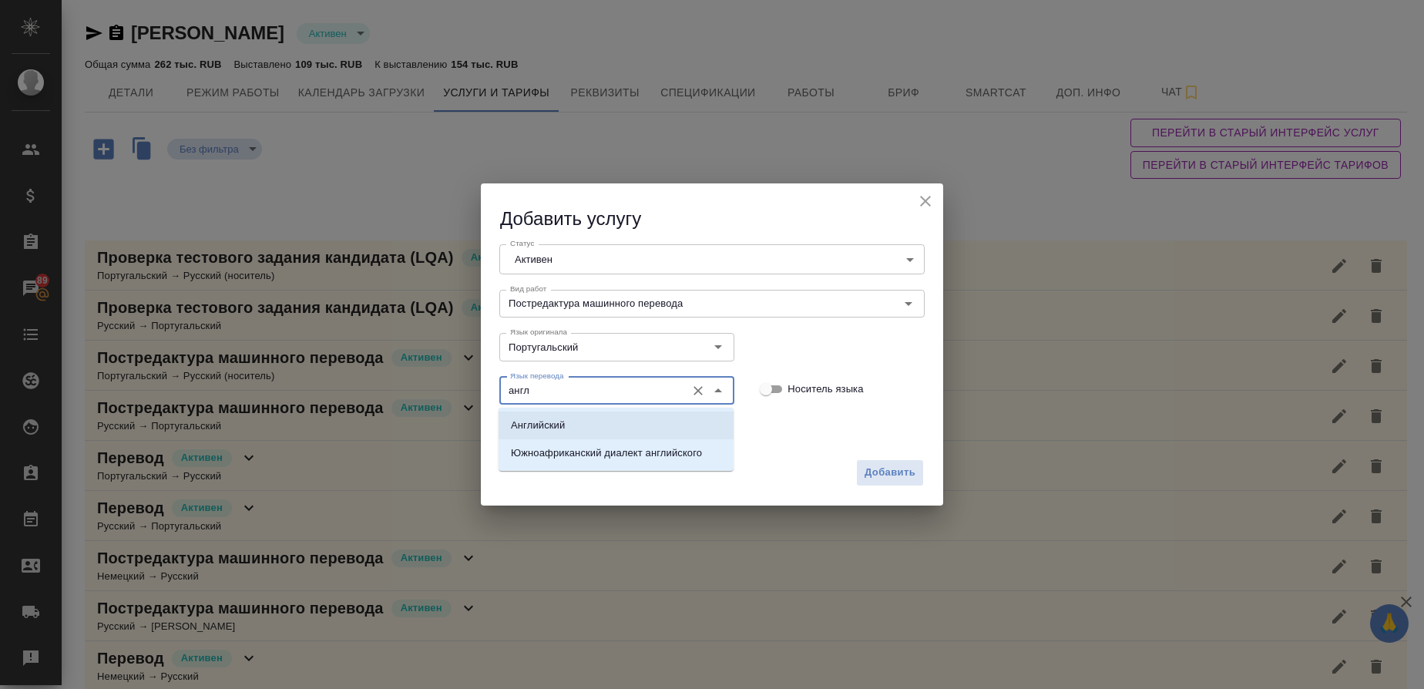
click at [555, 415] on li "Английский" at bounding box center [615, 425] width 235 height 28
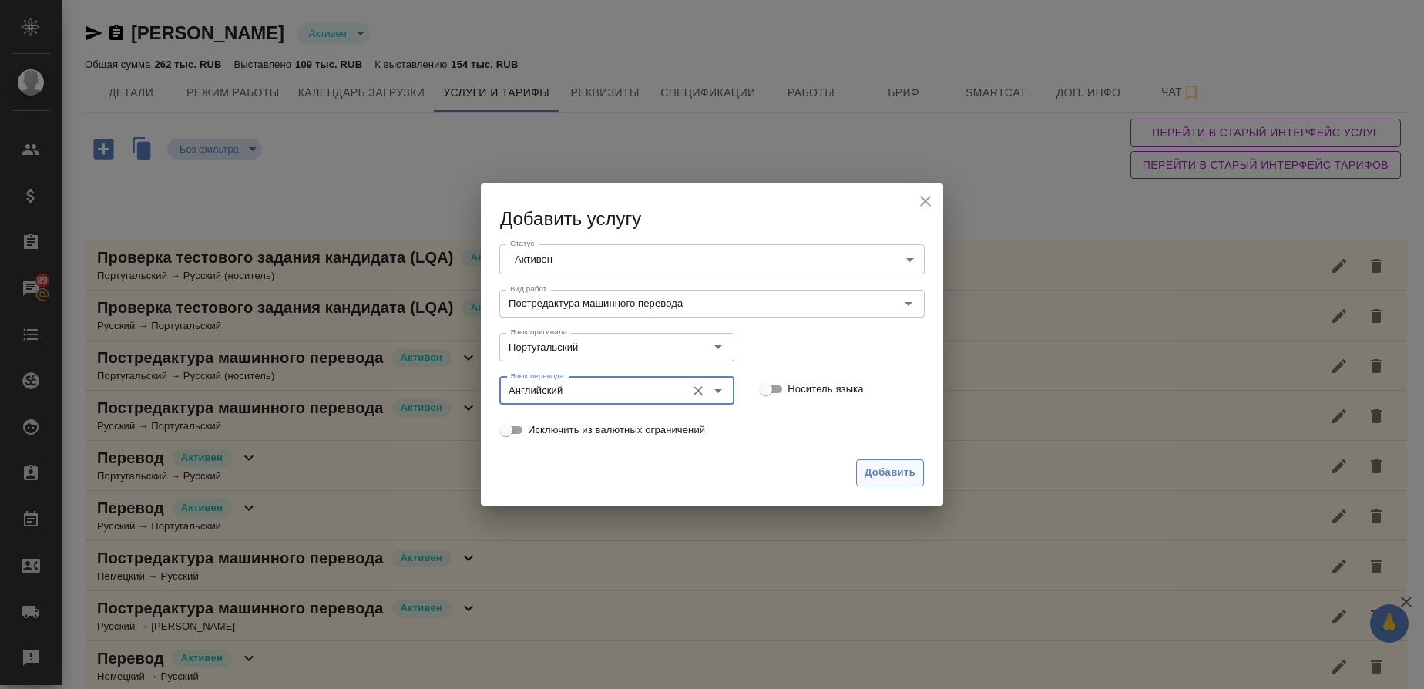
type input "Английский"
click at [895, 468] on span "Добавить" at bounding box center [889, 473] width 51 height 18
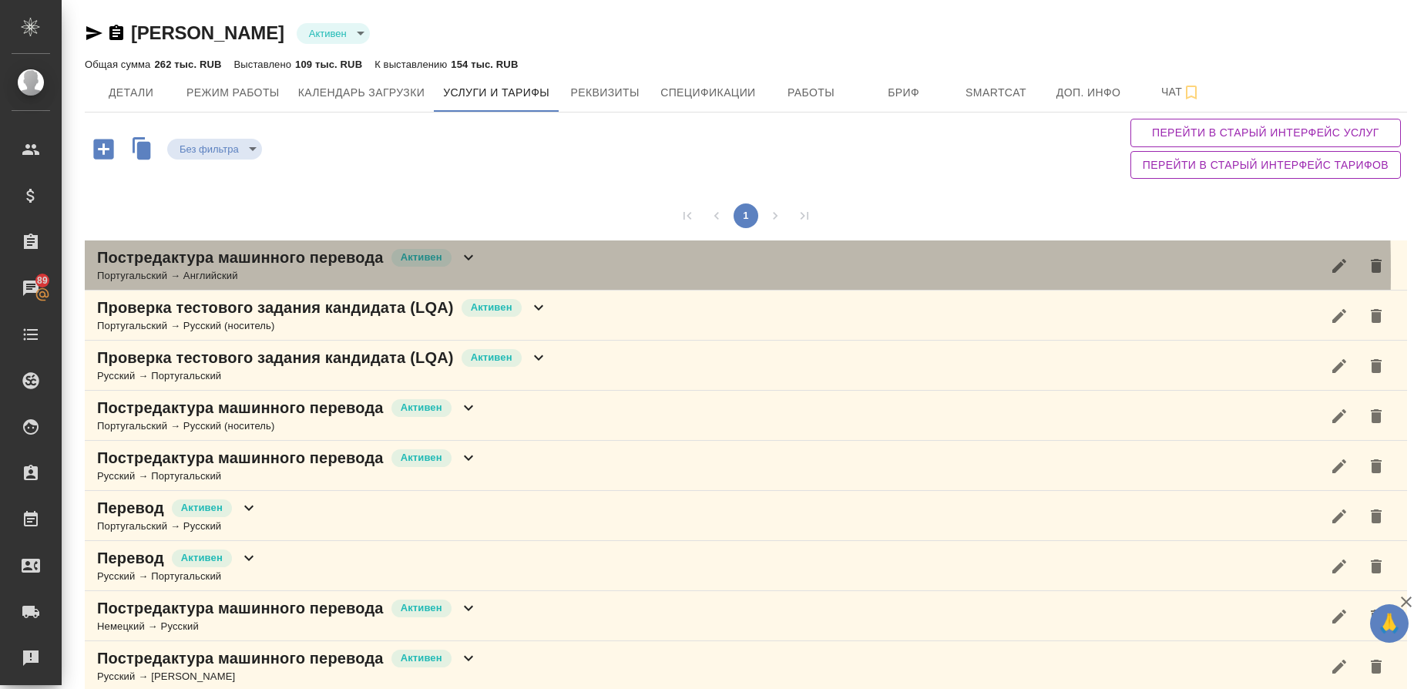
click at [220, 271] on div "Португальский → Английский" at bounding box center [287, 275] width 381 height 15
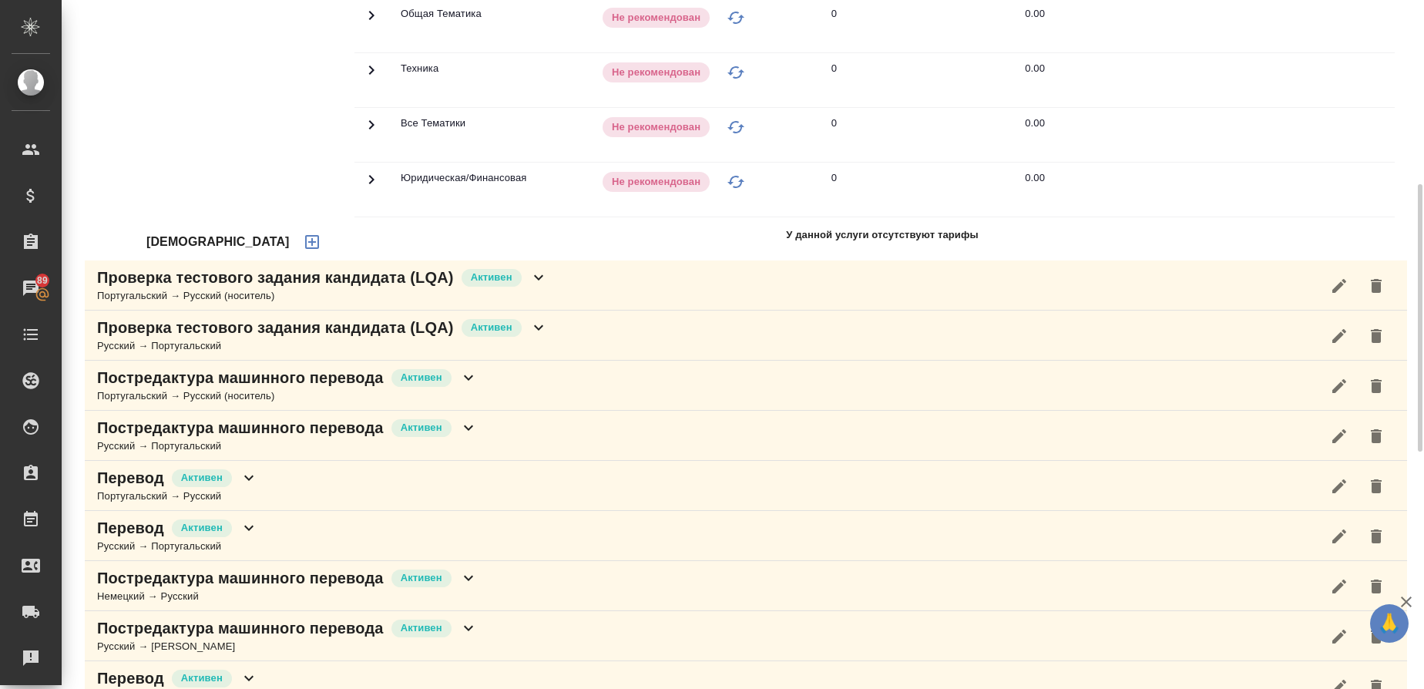
scroll to position [561, 0]
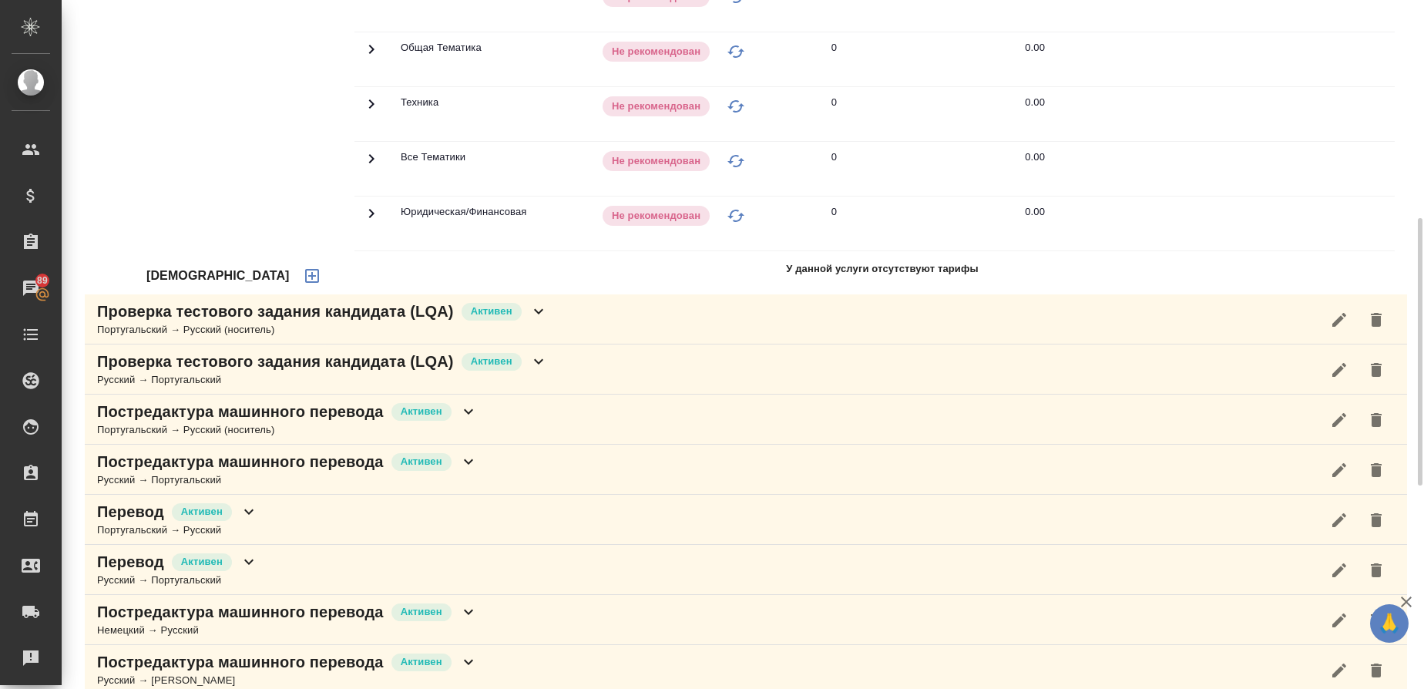
click at [303, 267] on icon "button" at bounding box center [312, 276] width 18 height 18
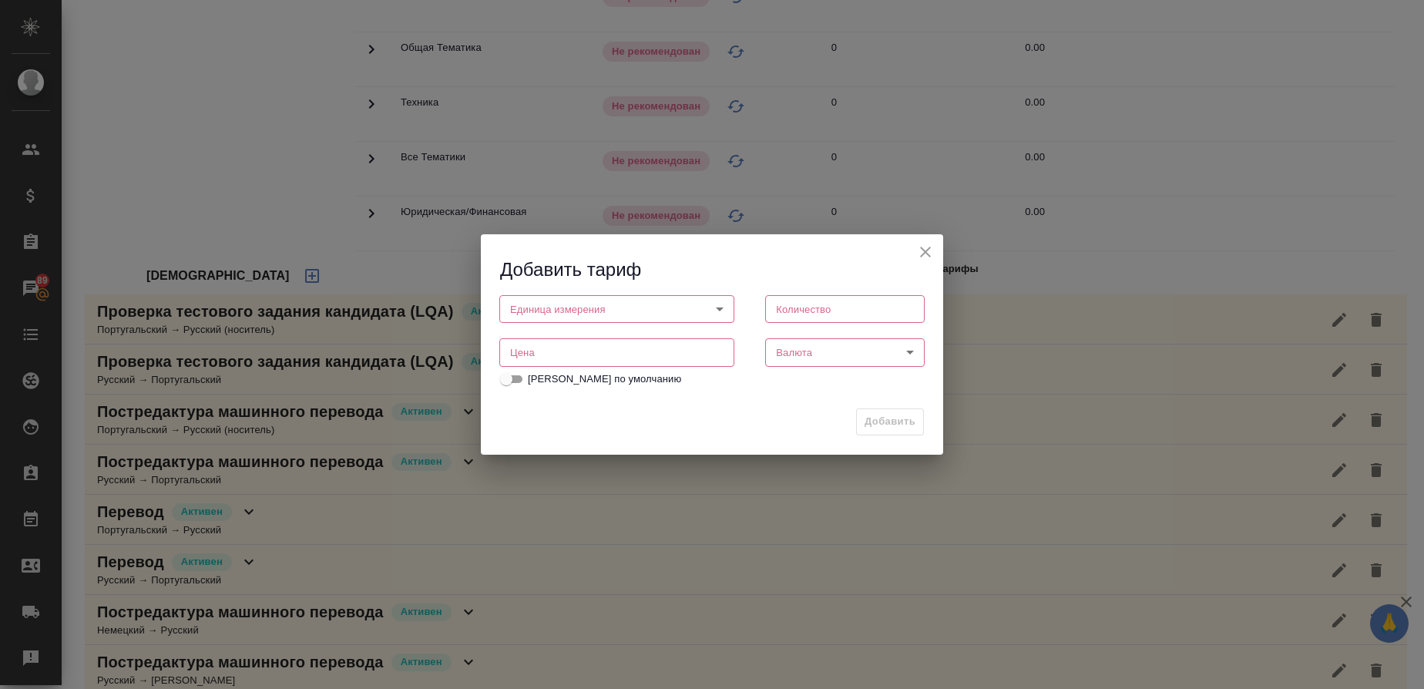
click at [562, 311] on body "🙏 .cls-1 fill:#fff; AWATERA [PERSON_NAME] Спецификации Заказы 89 Чаты Todo Прое…" at bounding box center [712, 344] width 1424 height 689
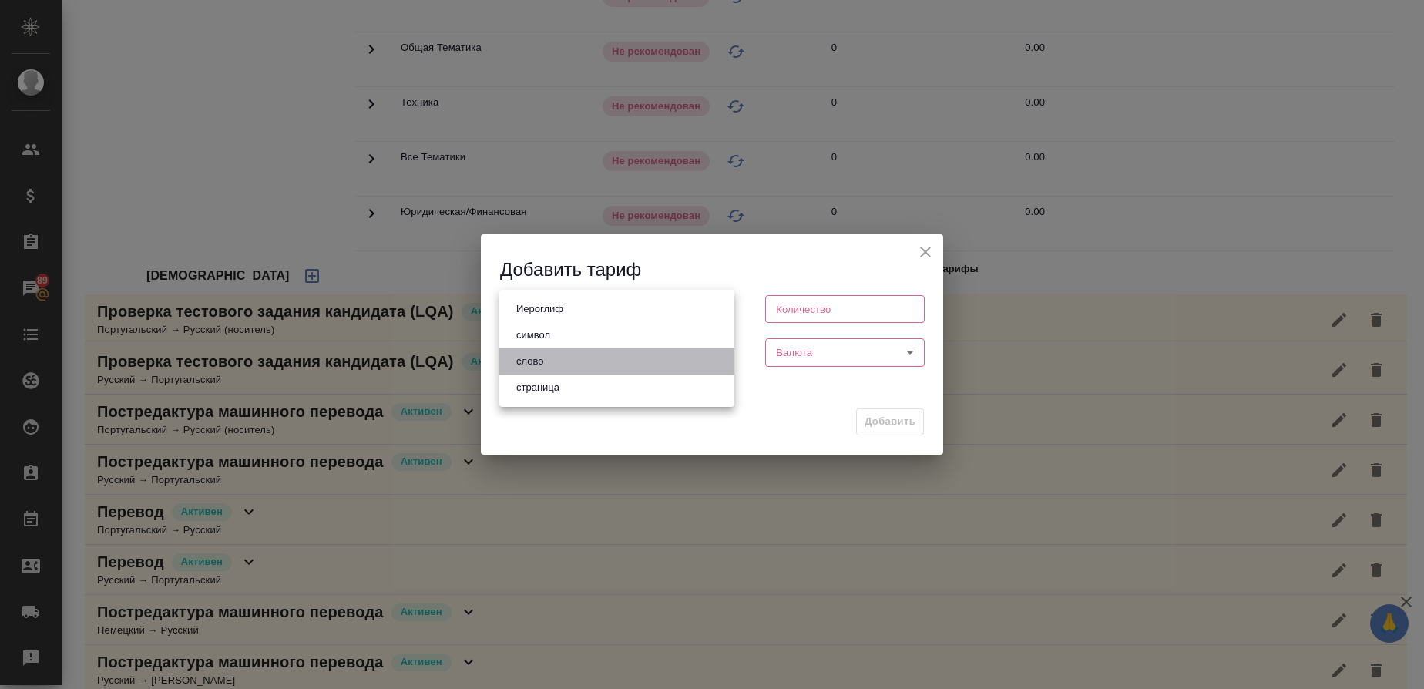
click at [556, 353] on li "слово" at bounding box center [616, 361] width 235 height 26
type input "5a8b1489cc6b4906c91bfd90"
type input "1"
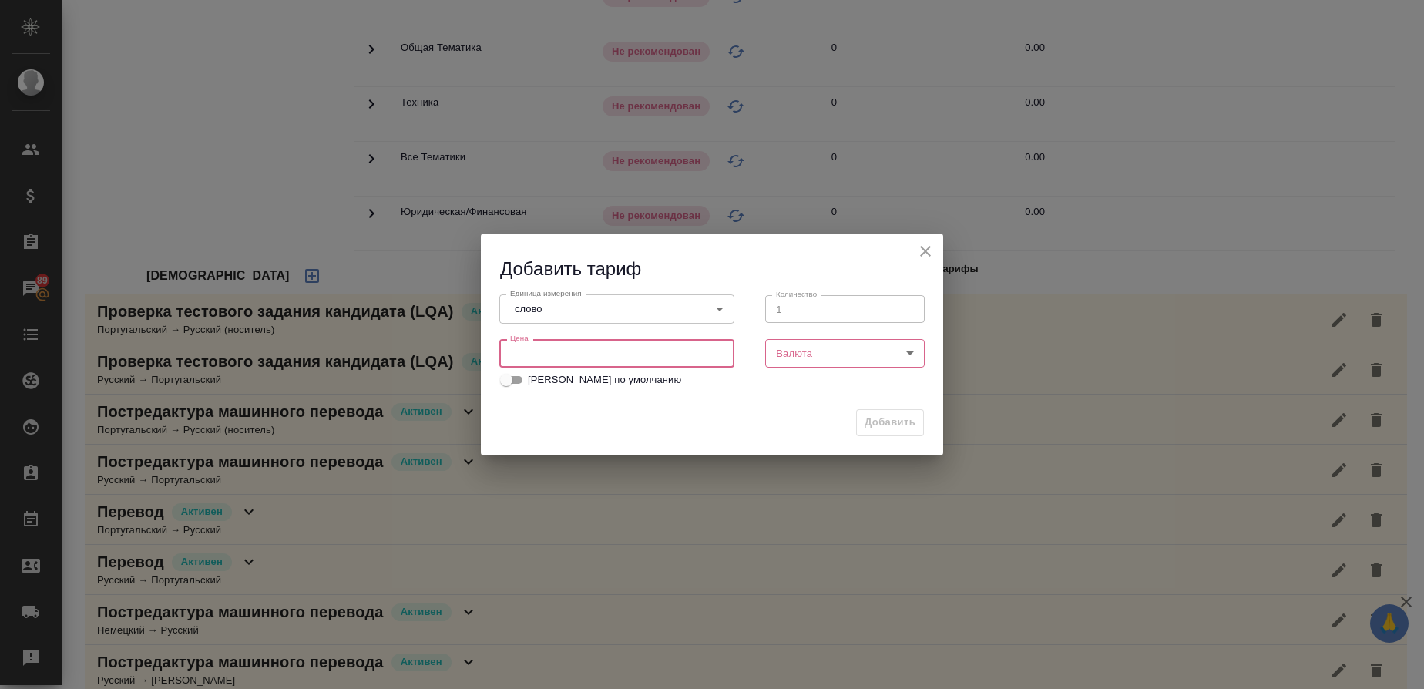
click at [656, 347] on input "number" at bounding box center [616, 353] width 235 height 28
type input "0.8"
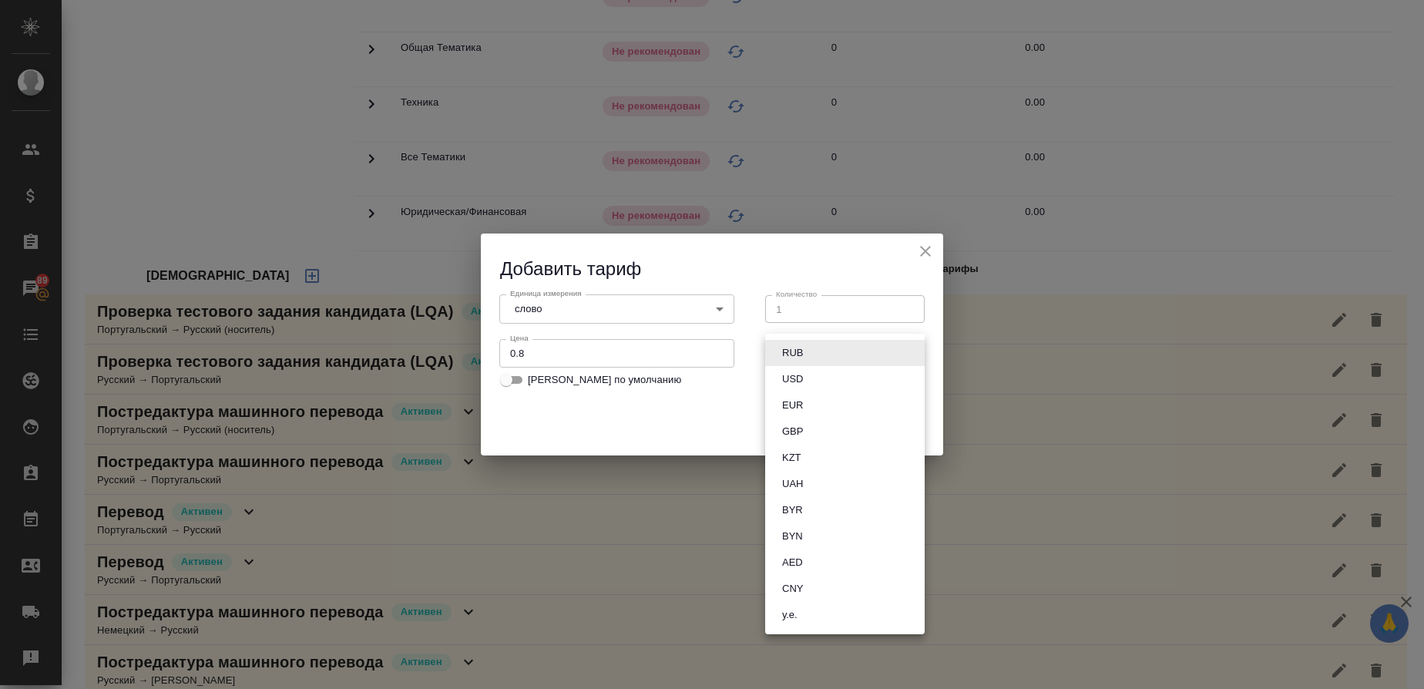
click at [844, 362] on body "🙏 .cls-1 fill:#fff; AWATERA [PERSON_NAME] Спецификации Заказы 89 Чаты Todo Прое…" at bounding box center [712, 344] width 1424 height 689
click at [807, 351] on button "RUB" at bounding box center [792, 352] width 30 height 17
type input "RUB"
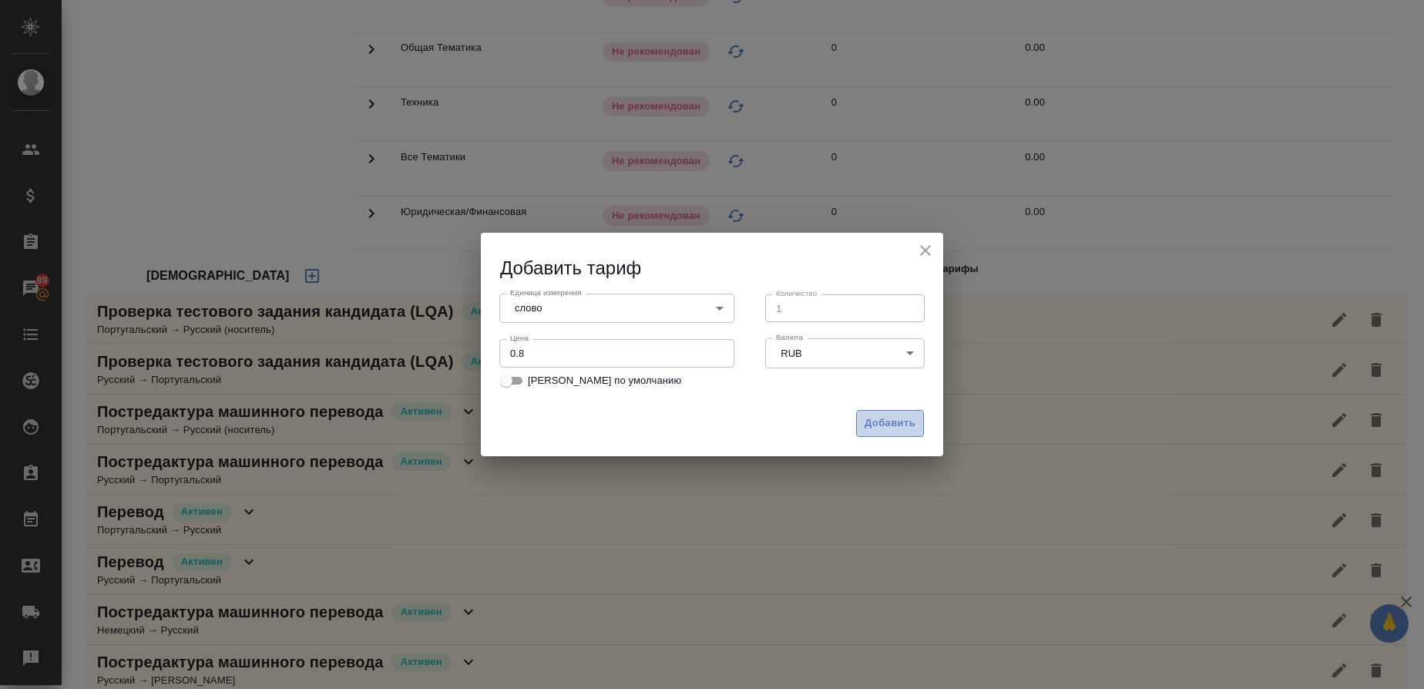
click at [888, 420] on span "Добавить" at bounding box center [889, 424] width 51 height 18
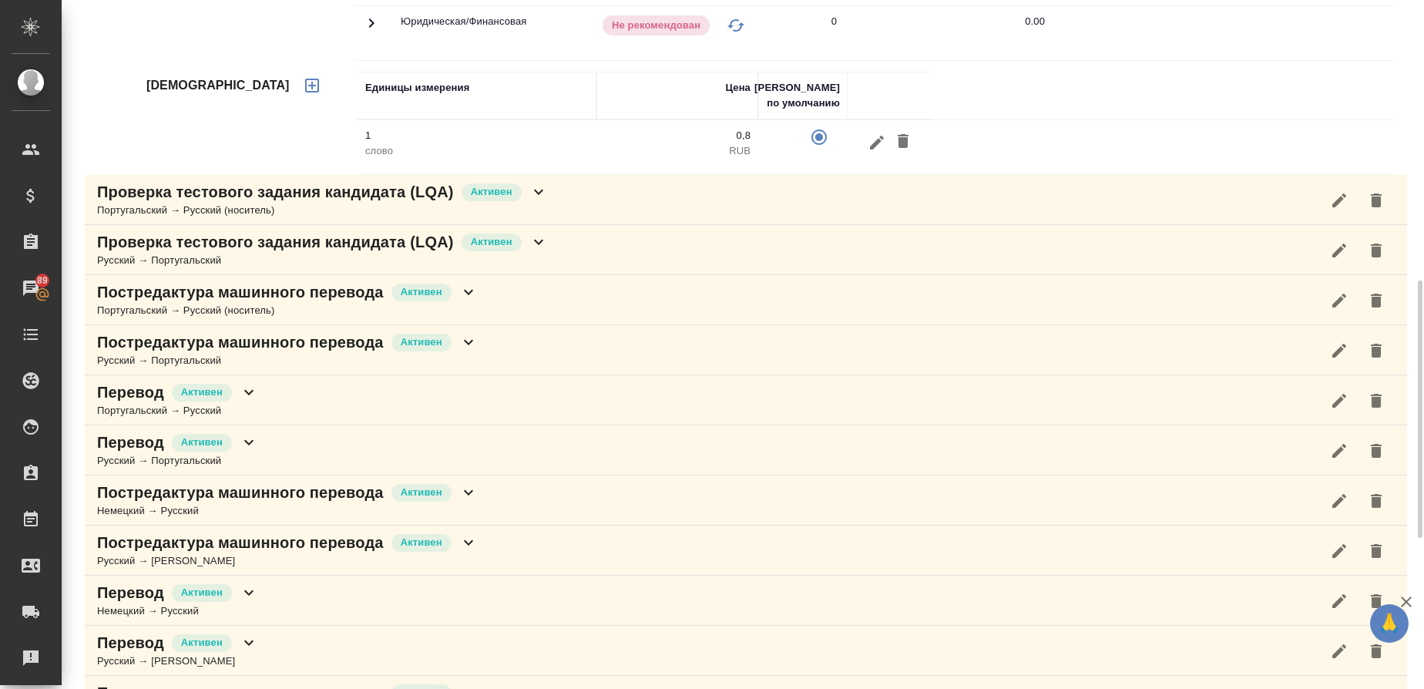
scroll to position [761, 0]
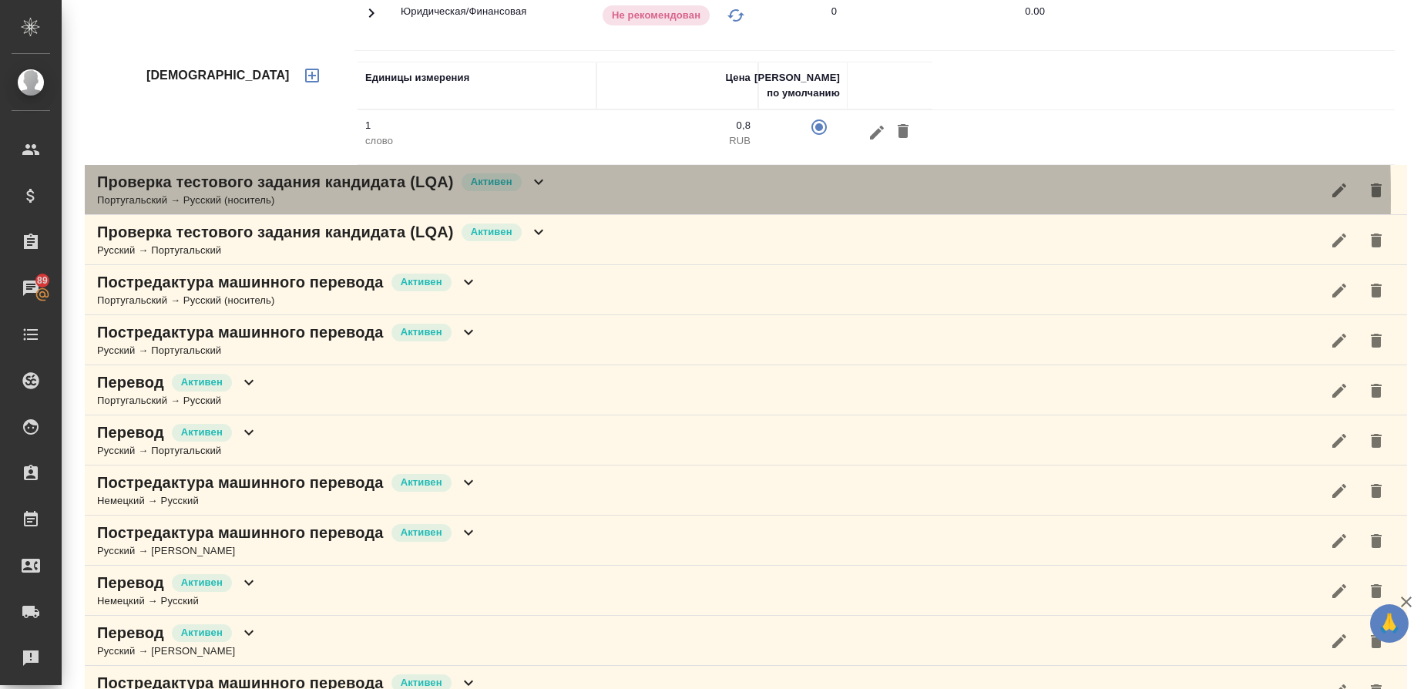
click at [254, 198] on div "Португальский → Русский (носитель)" at bounding box center [322, 200] width 451 height 15
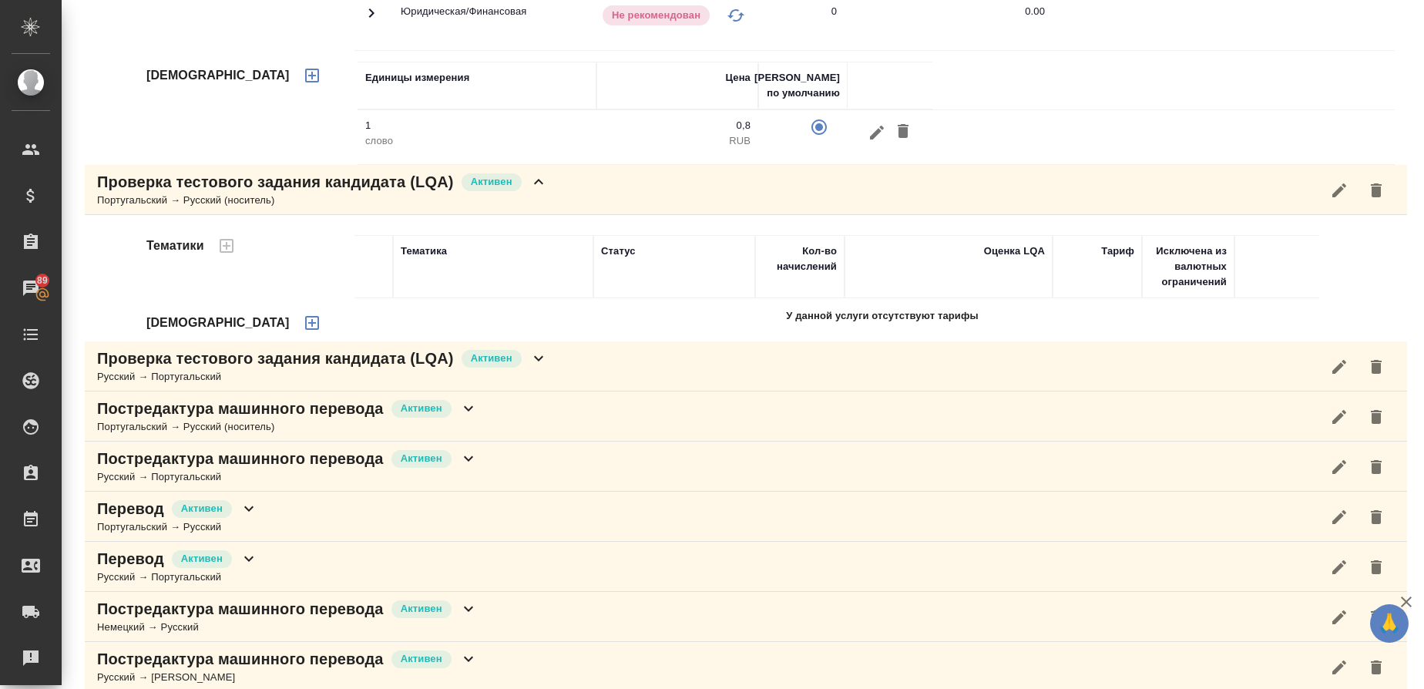
click at [254, 198] on div "Португальский → Русский (носитель)" at bounding box center [322, 200] width 451 height 15
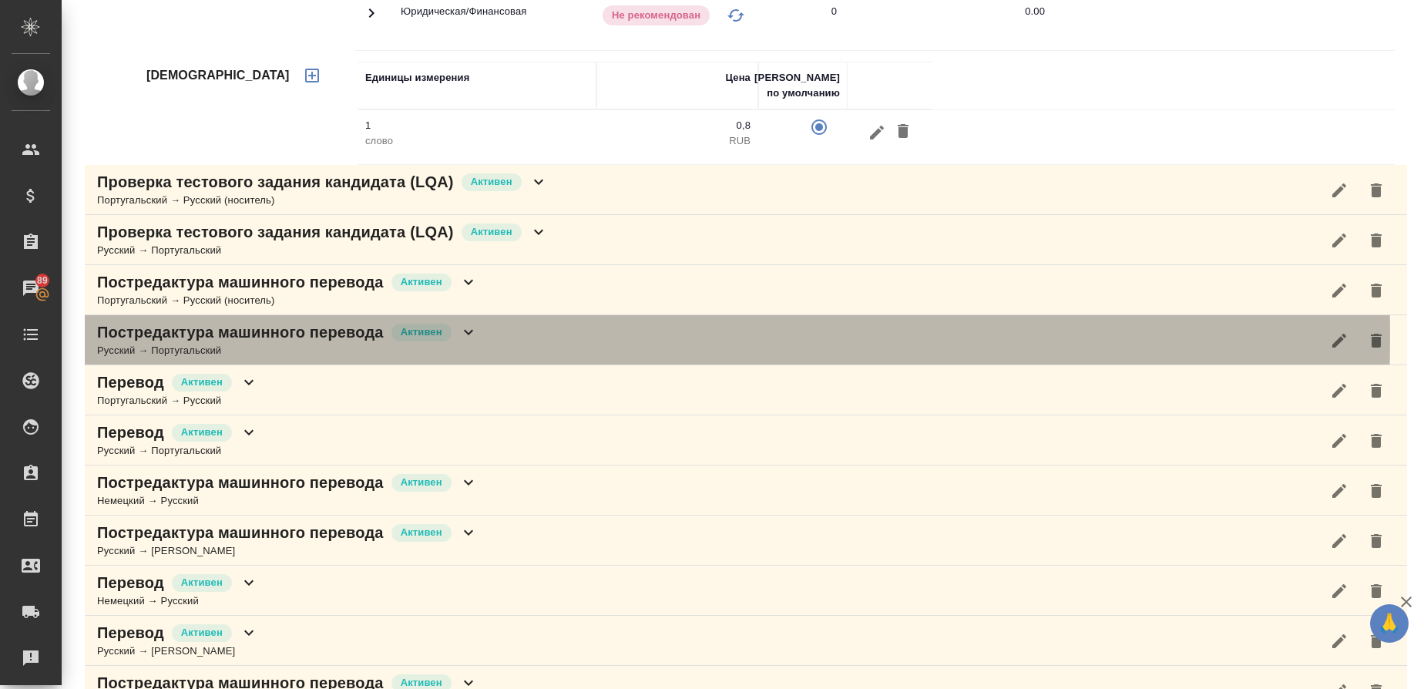
click at [269, 336] on p "Постредактура машинного перевода" at bounding box center [240, 332] width 287 height 22
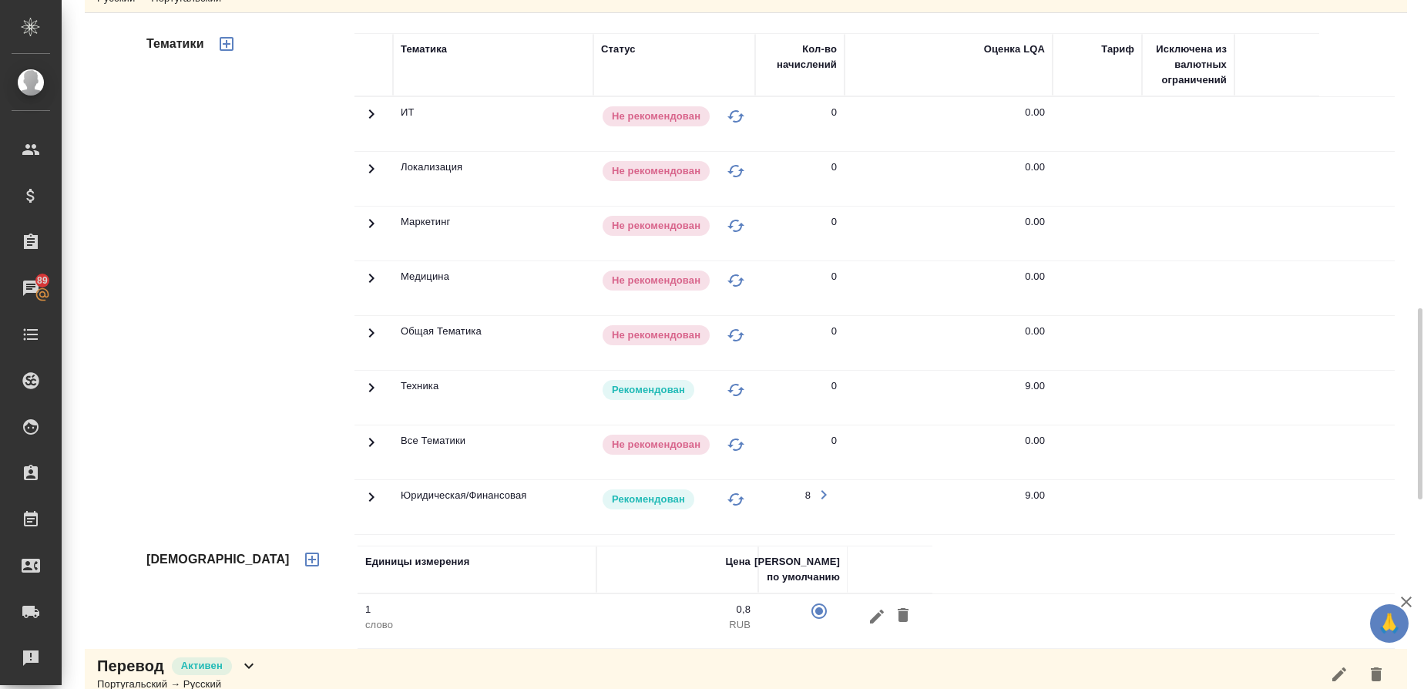
scroll to position [1114, 0]
click at [367, 502] on icon at bounding box center [371, 496] width 18 height 18
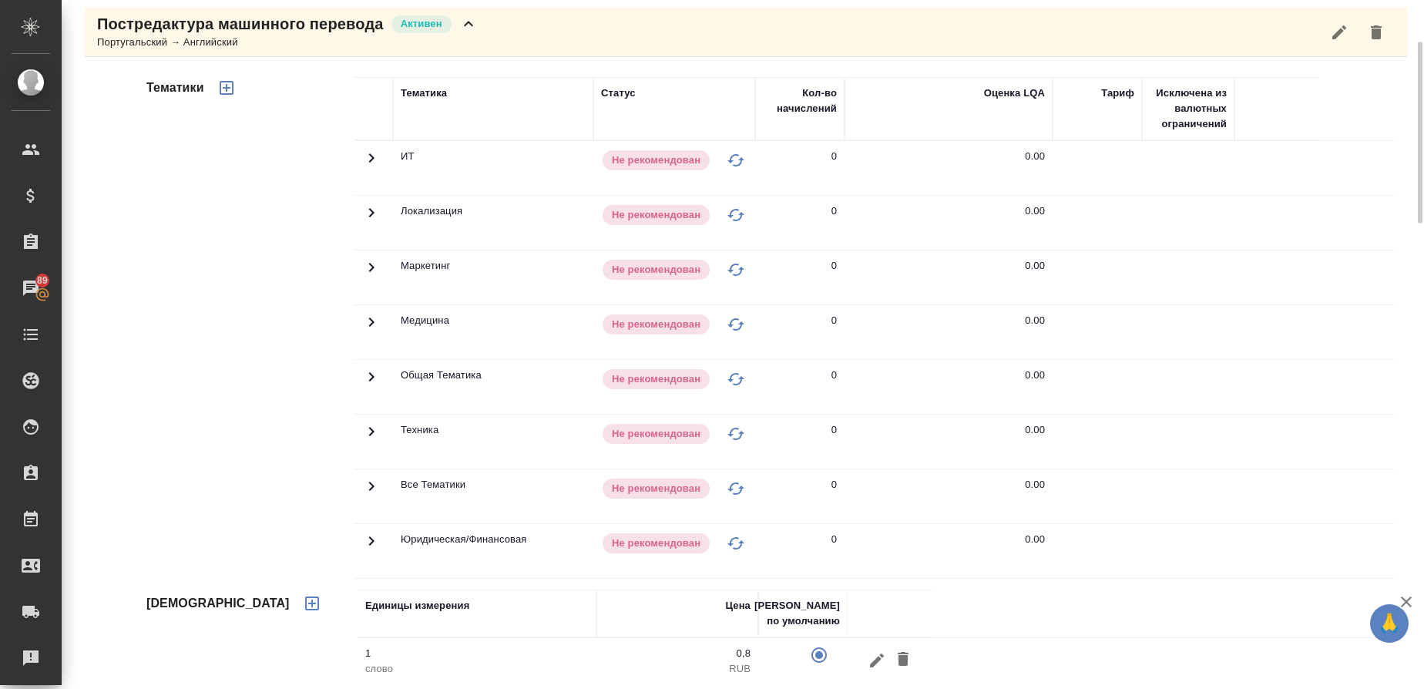
scroll to position [215, 0]
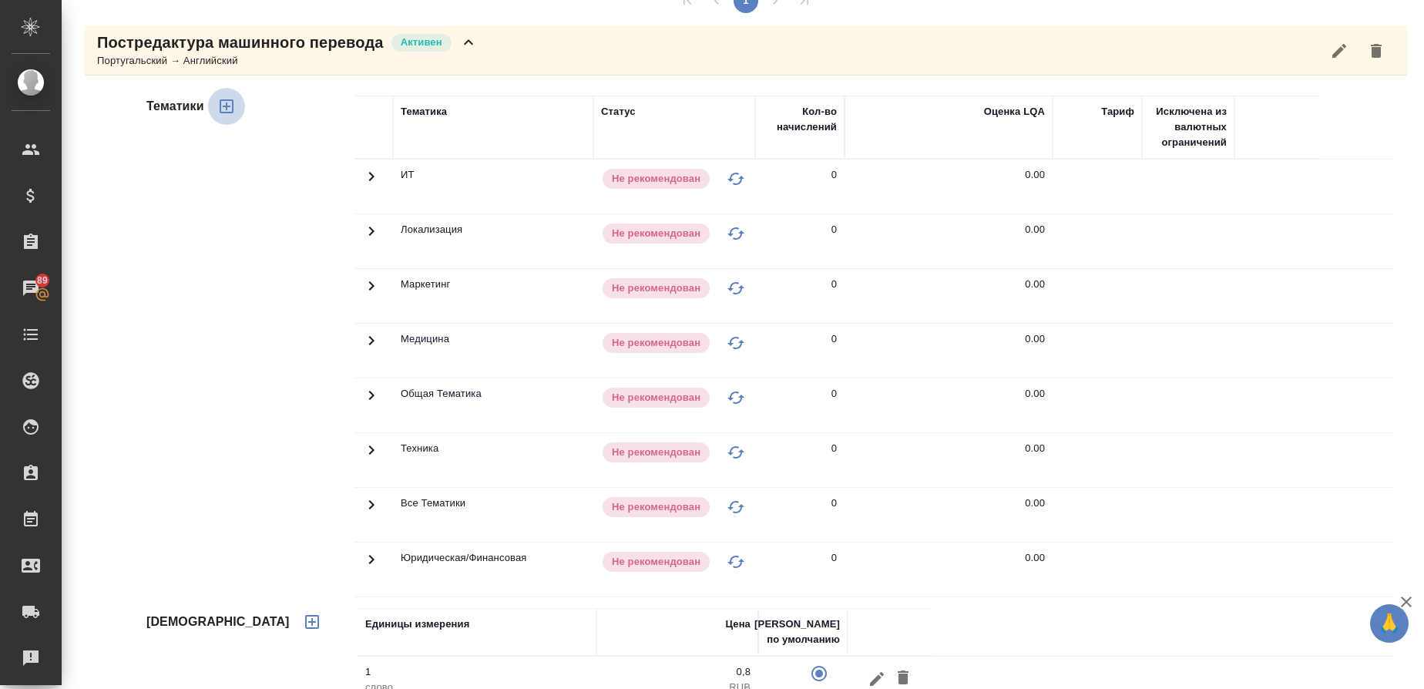
click at [227, 102] on icon "button" at bounding box center [226, 106] width 18 height 18
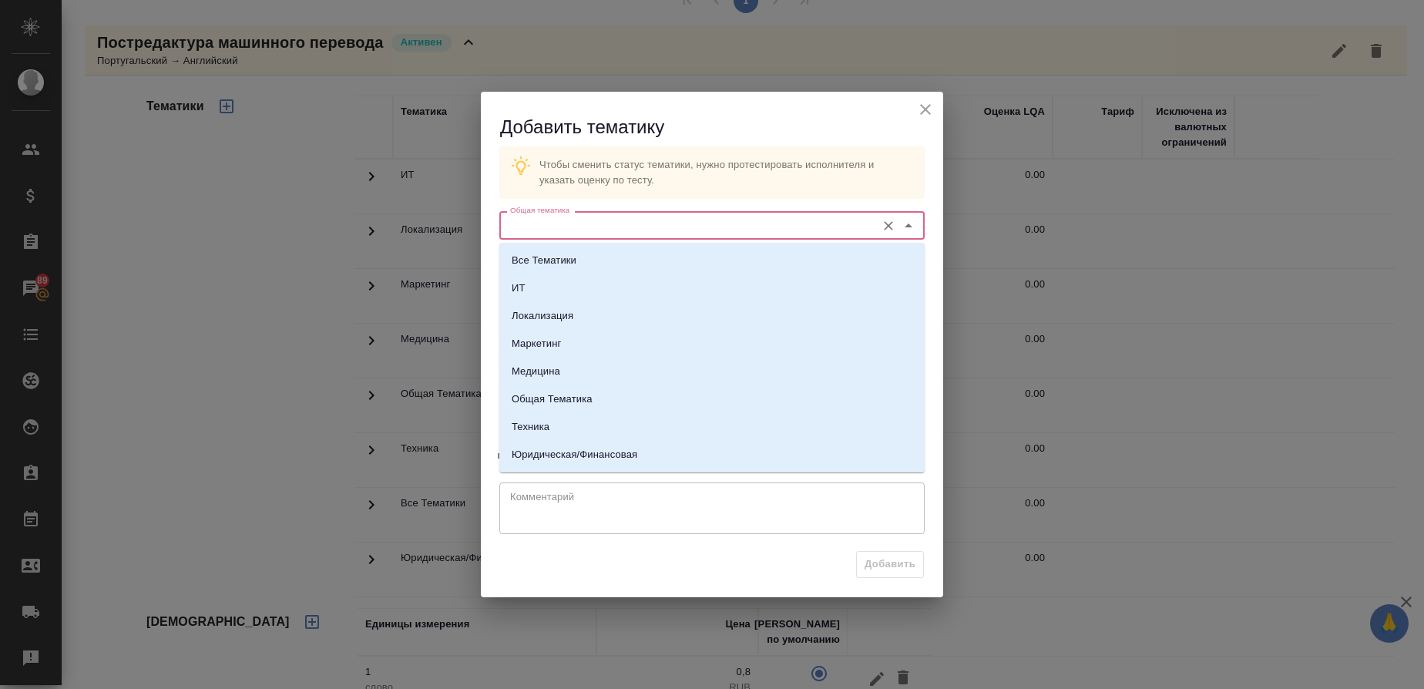
click at [578, 221] on input "Общая тематика" at bounding box center [686, 225] width 364 height 18
click at [580, 448] on p "Юридическая/Финансовая" at bounding box center [575, 454] width 126 height 15
type input "Юридическая/Финансовая"
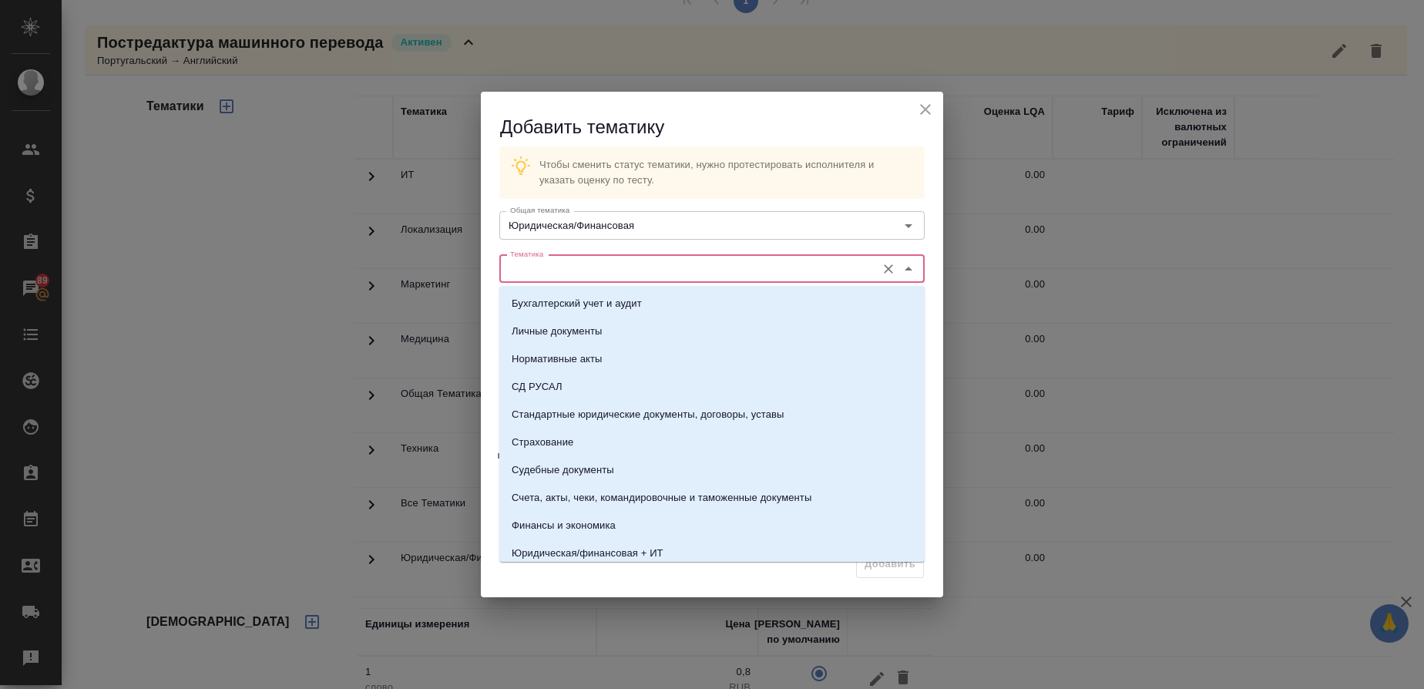
click at [556, 272] on input "Тематика" at bounding box center [686, 269] width 364 height 18
click at [607, 404] on li "Стандартные юридические документы, договоры, уставы" at bounding box center [711, 415] width 425 height 28
type input "Стандартные юридические документы, договоры, уставы"
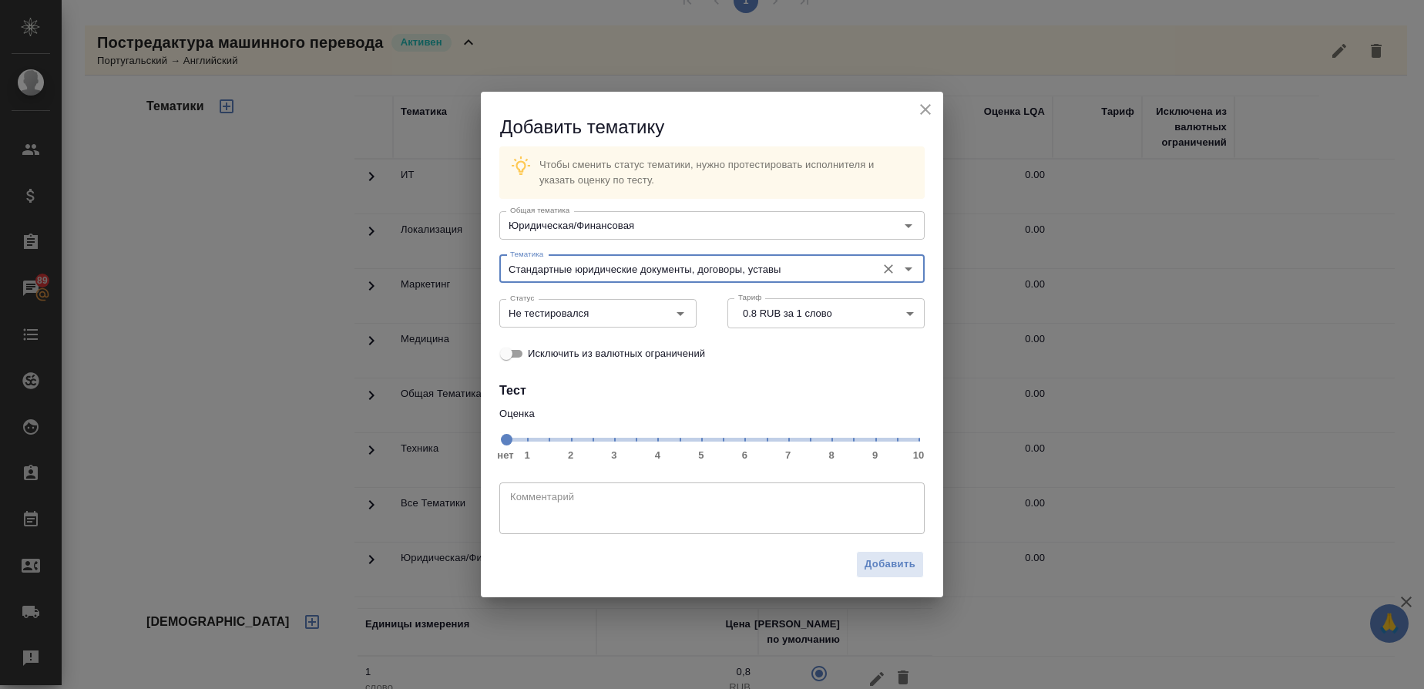
click at [826, 442] on span "нет 1 2 3 4 5 6 7 8 9 10" at bounding box center [711, 439] width 413 height 22
click at [688, 324] on div "Не тестировался Статус" at bounding box center [597, 313] width 197 height 28
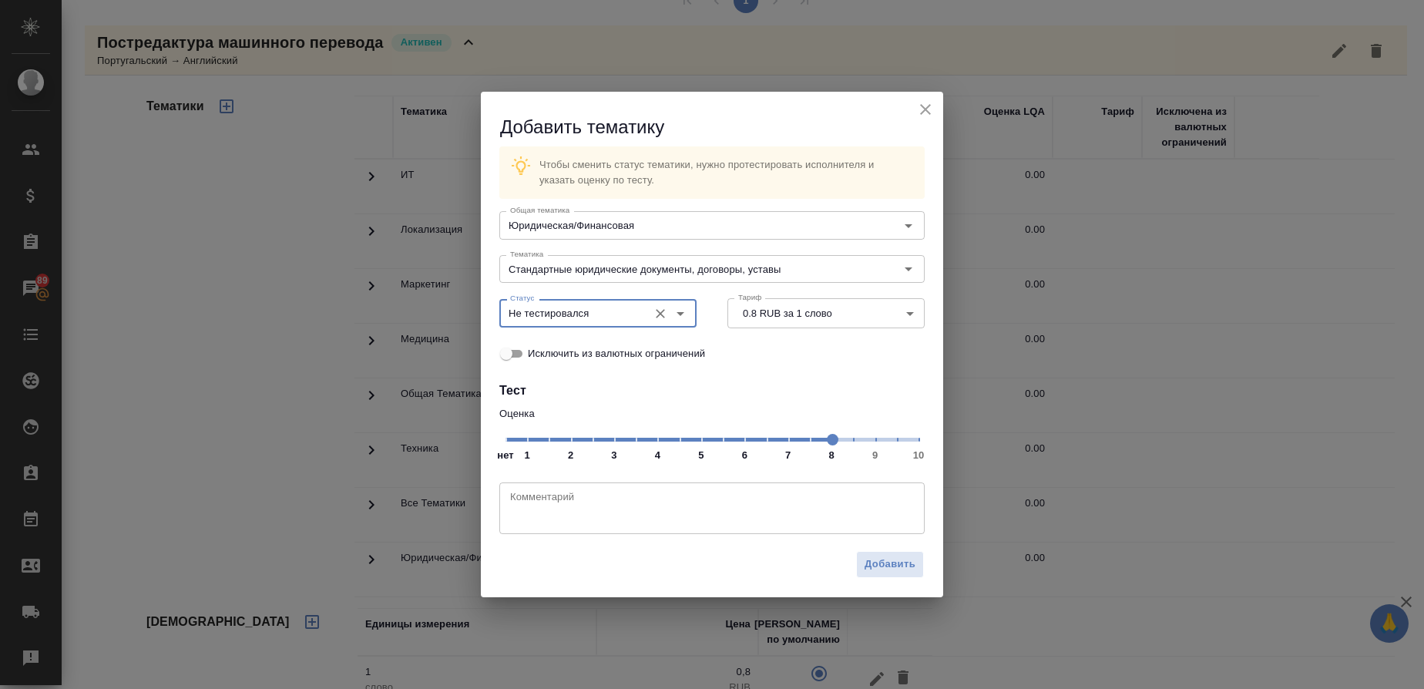
click at [688, 324] on div "Не тестировался Статус" at bounding box center [597, 313] width 197 height 28
click at [677, 310] on icon "Open" at bounding box center [680, 313] width 18 height 18
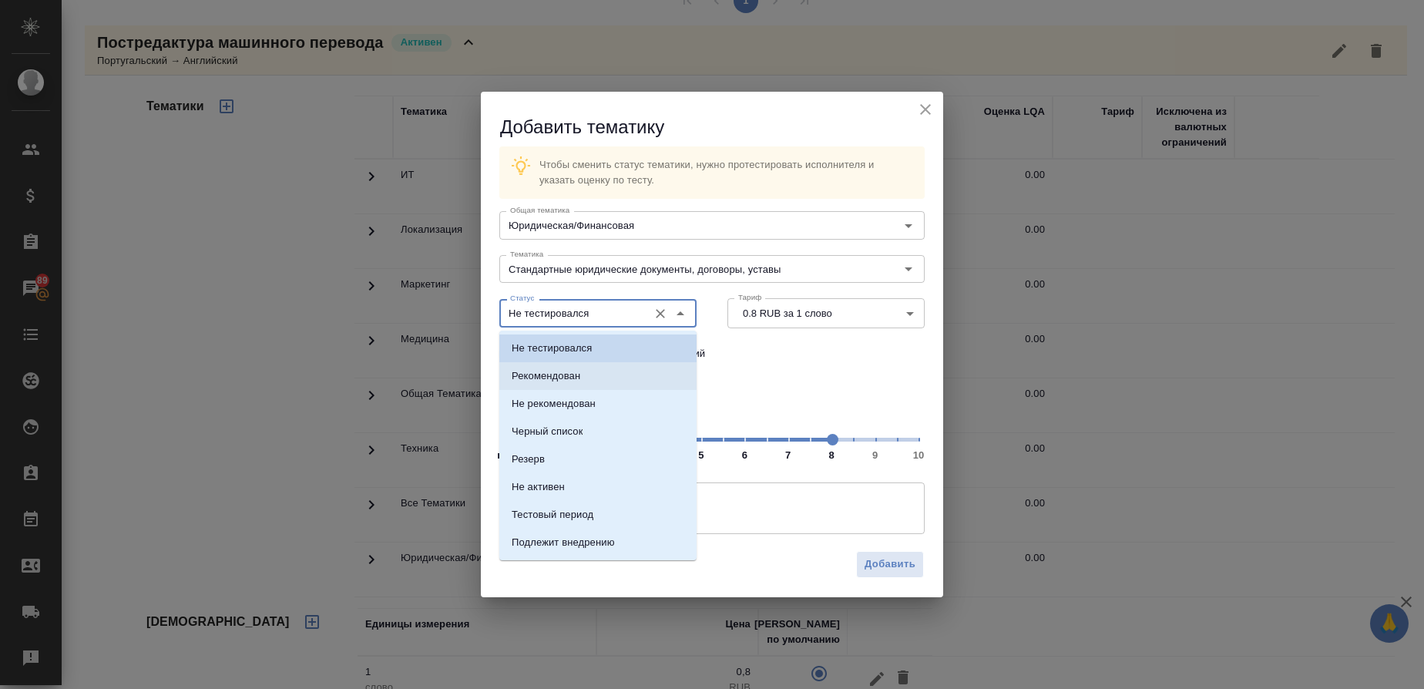
click at [581, 377] on li "Рекомендован" at bounding box center [597, 376] width 197 height 28
type input "Рекомендован"
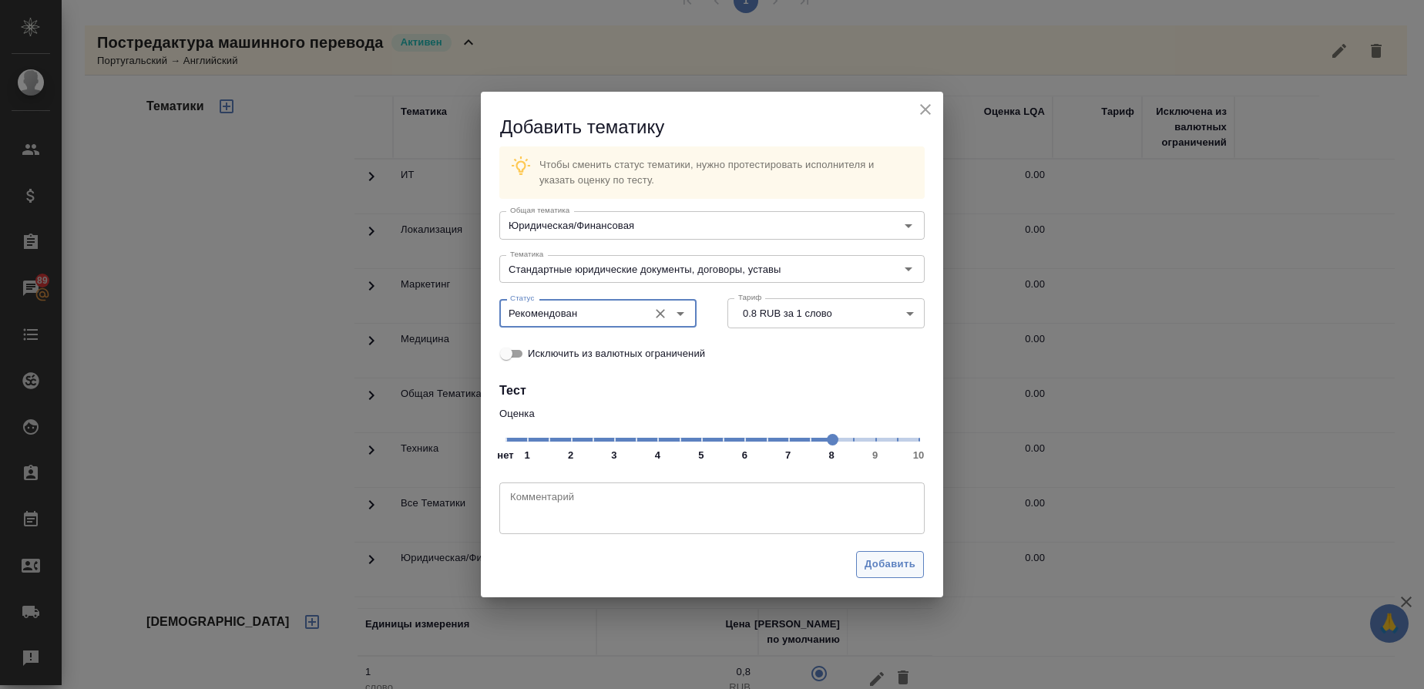
click at [888, 557] on span "Добавить" at bounding box center [889, 565] width 51 height 18
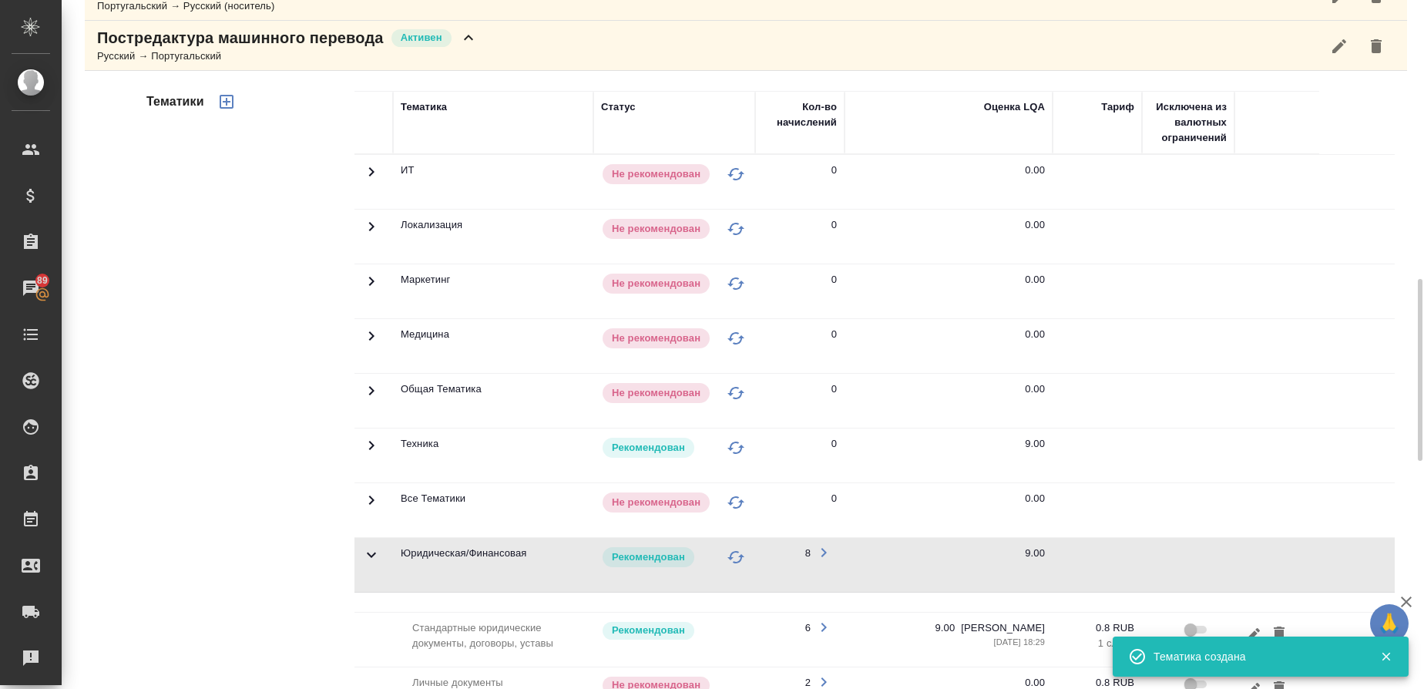
scroll to position [1059, 0]
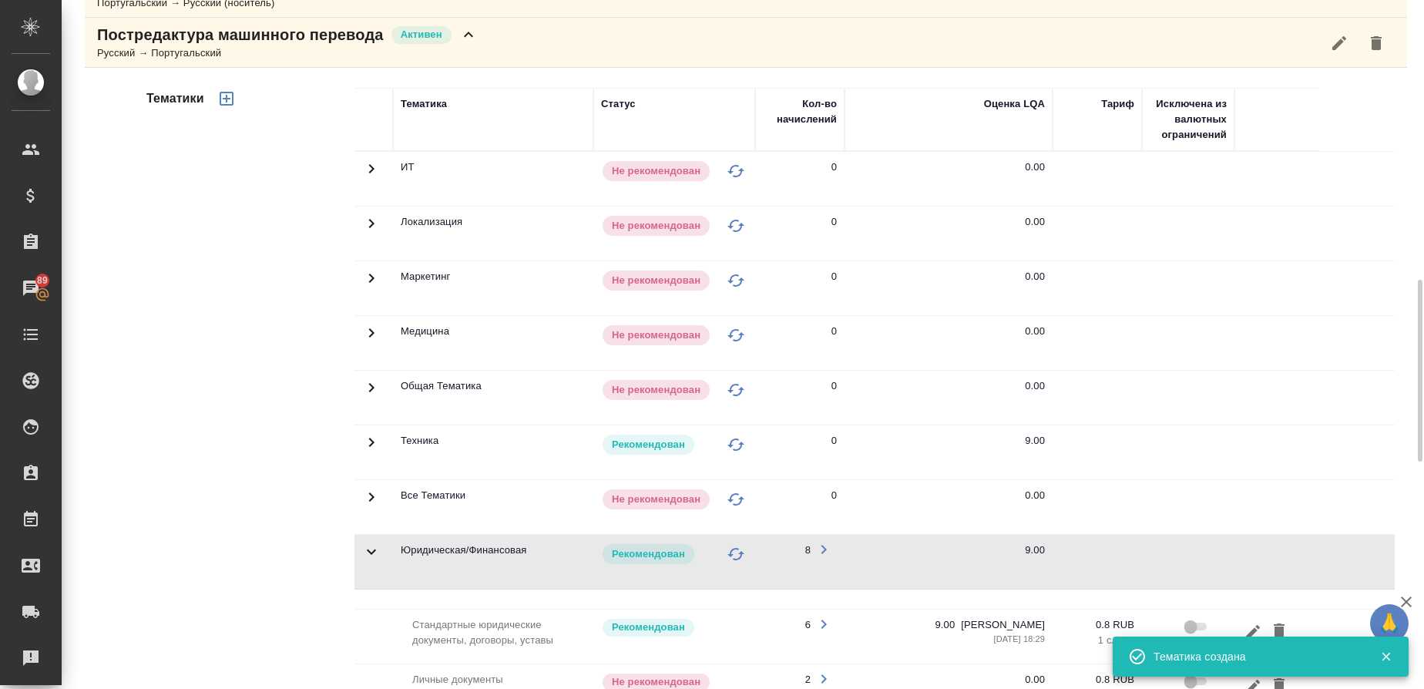
click at [367, 441] on icon at bounding box center [371, 442] width 18 height 18
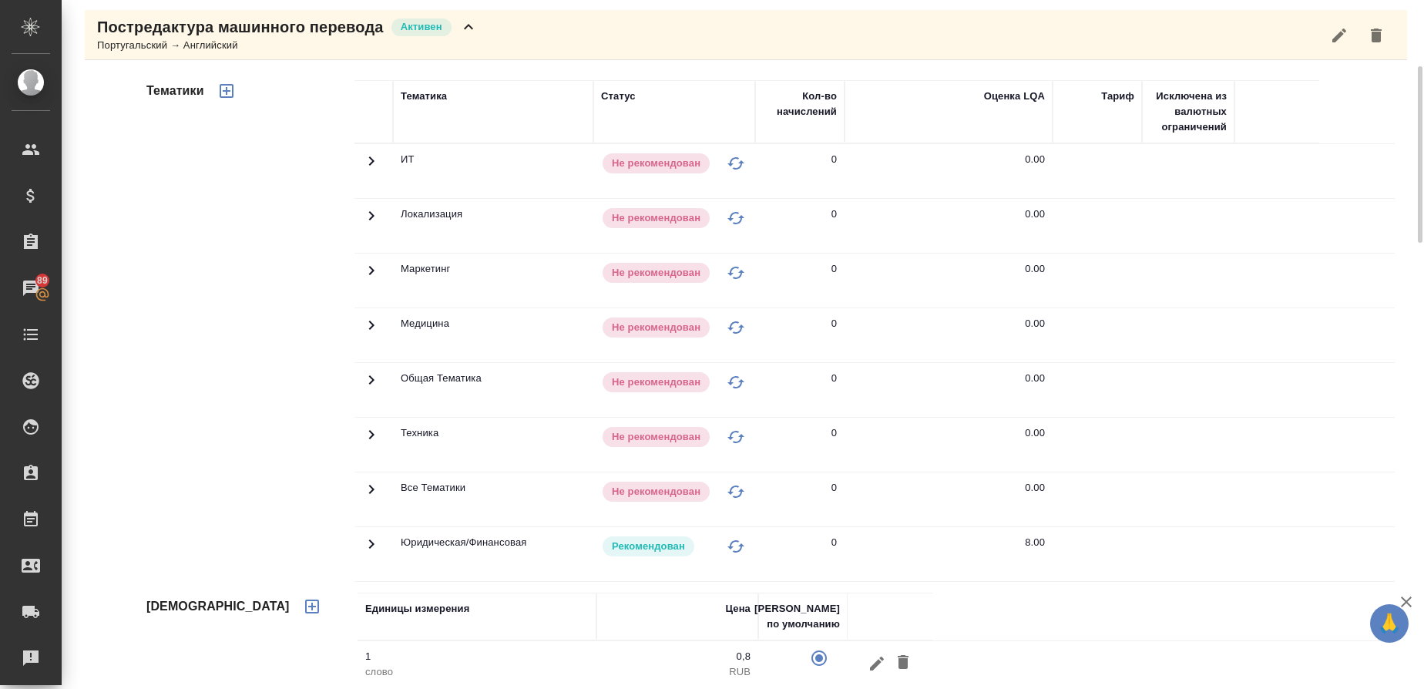
scroll to position [237, 0]
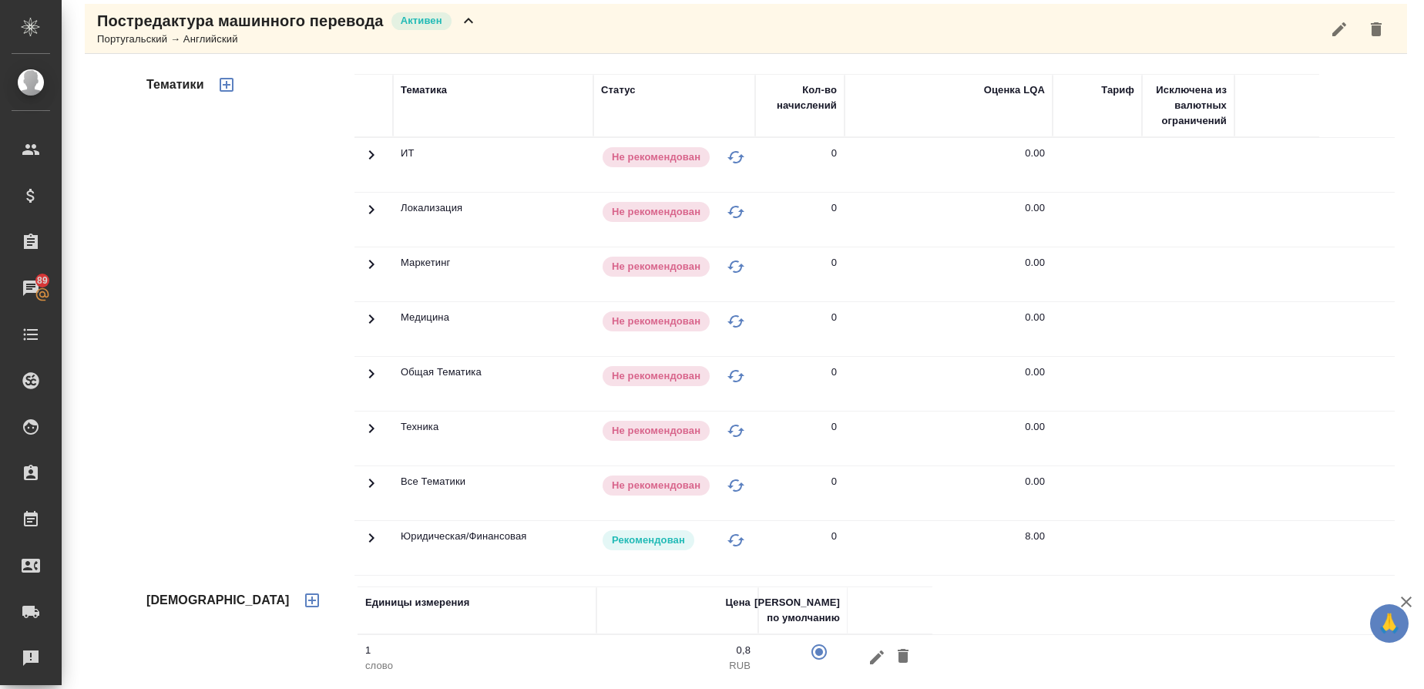
click at [230, 87] on icon "button" at bounding box center [226, 85] width 18 height 18
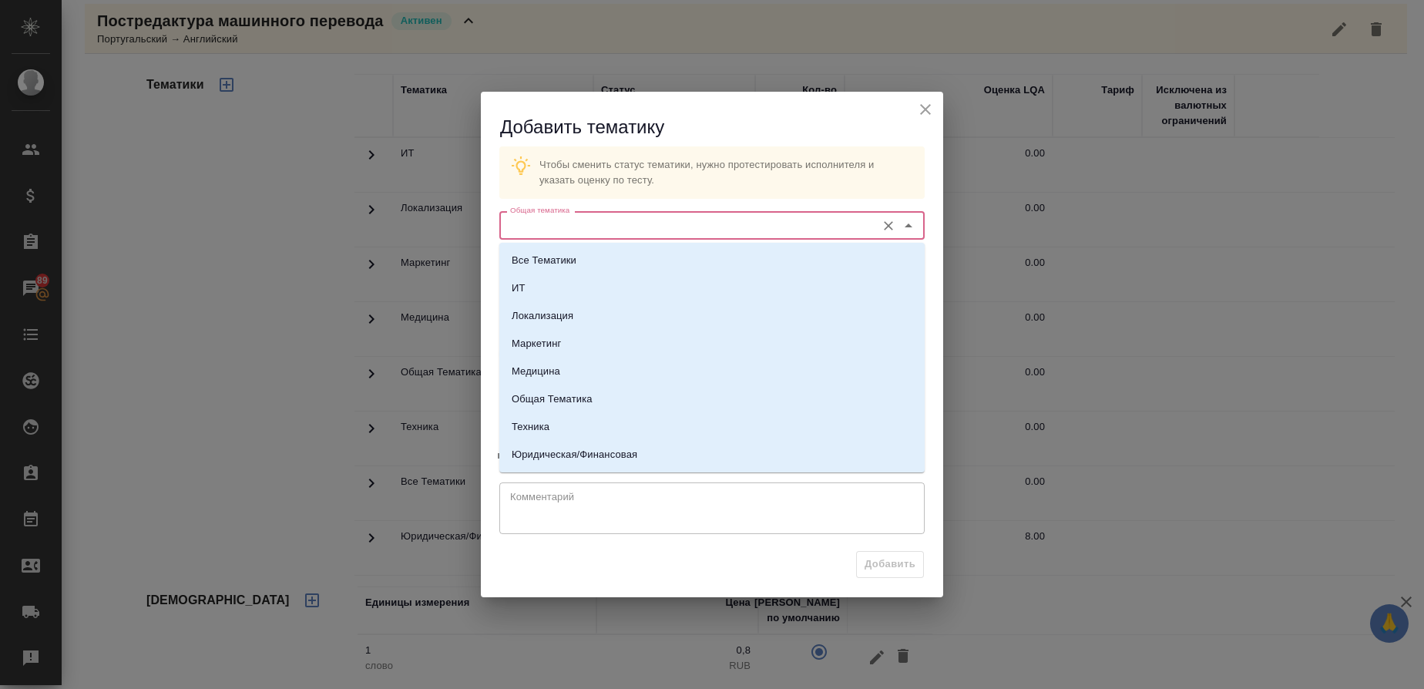
click at [516, 219] on input "Общая тематика" at bounding box center [686, 225] width 364 height 18
click at [546, 436] on li "Техника" at bounding box center [711, 427] width 425 height 28
type input "Техника"
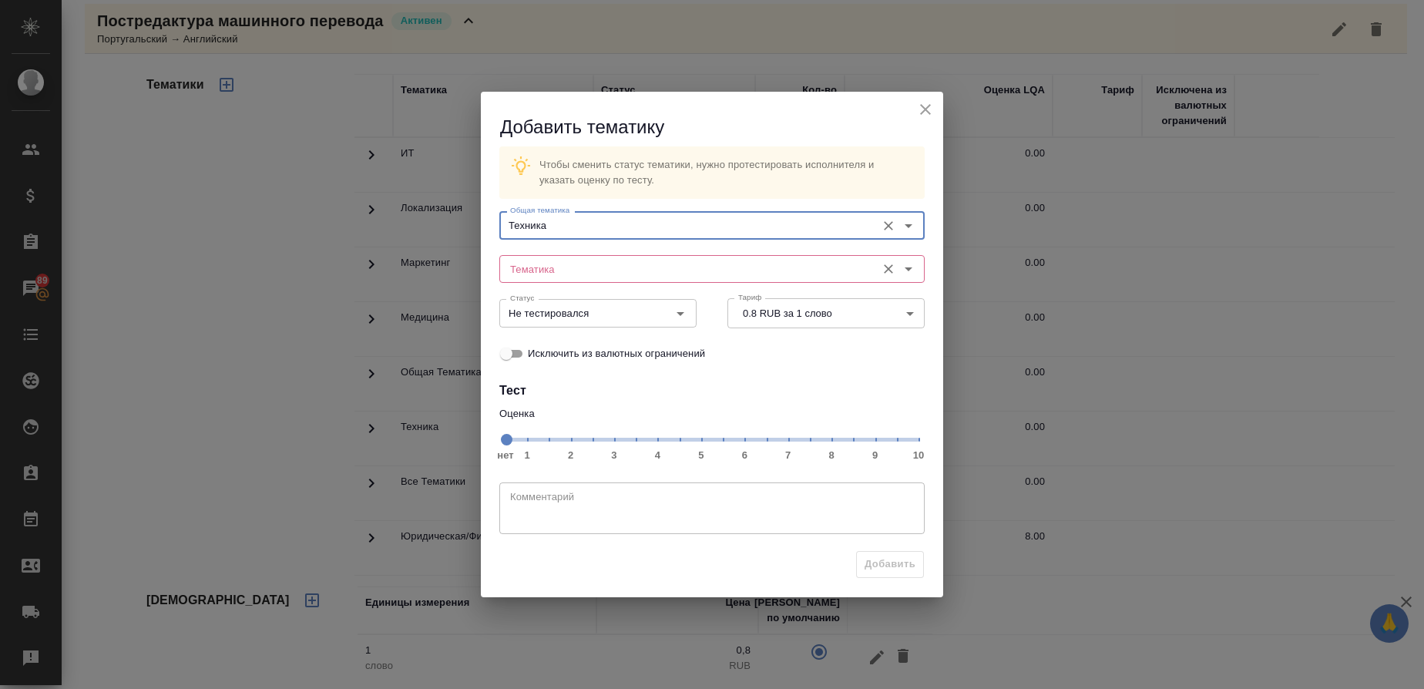
click at [529, 272] on input "Тематика" at bounding box center [686, 269] width 364 height 18
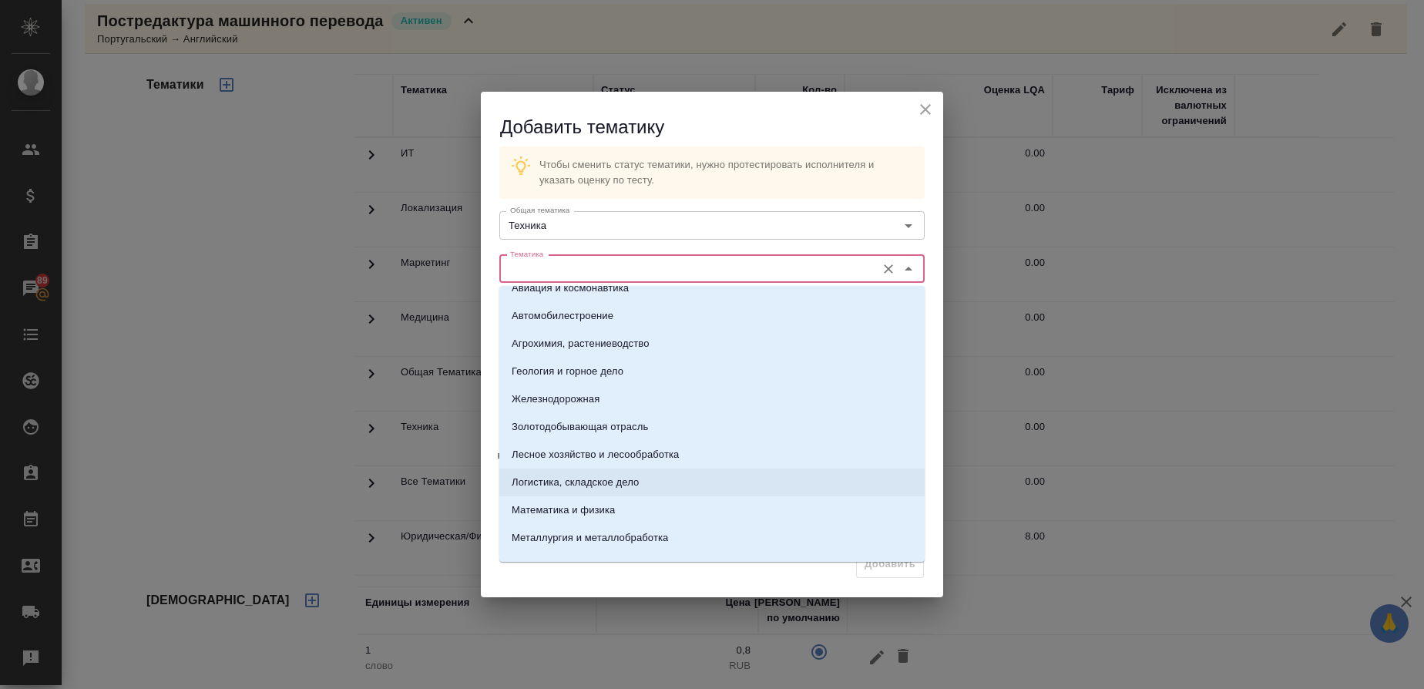
scroll to position [16, 0]
click at [613, 371] on p "Геология и горное дело" at bounding box center [568, 370] width 112 height 15
type input "Геология и горное дело"
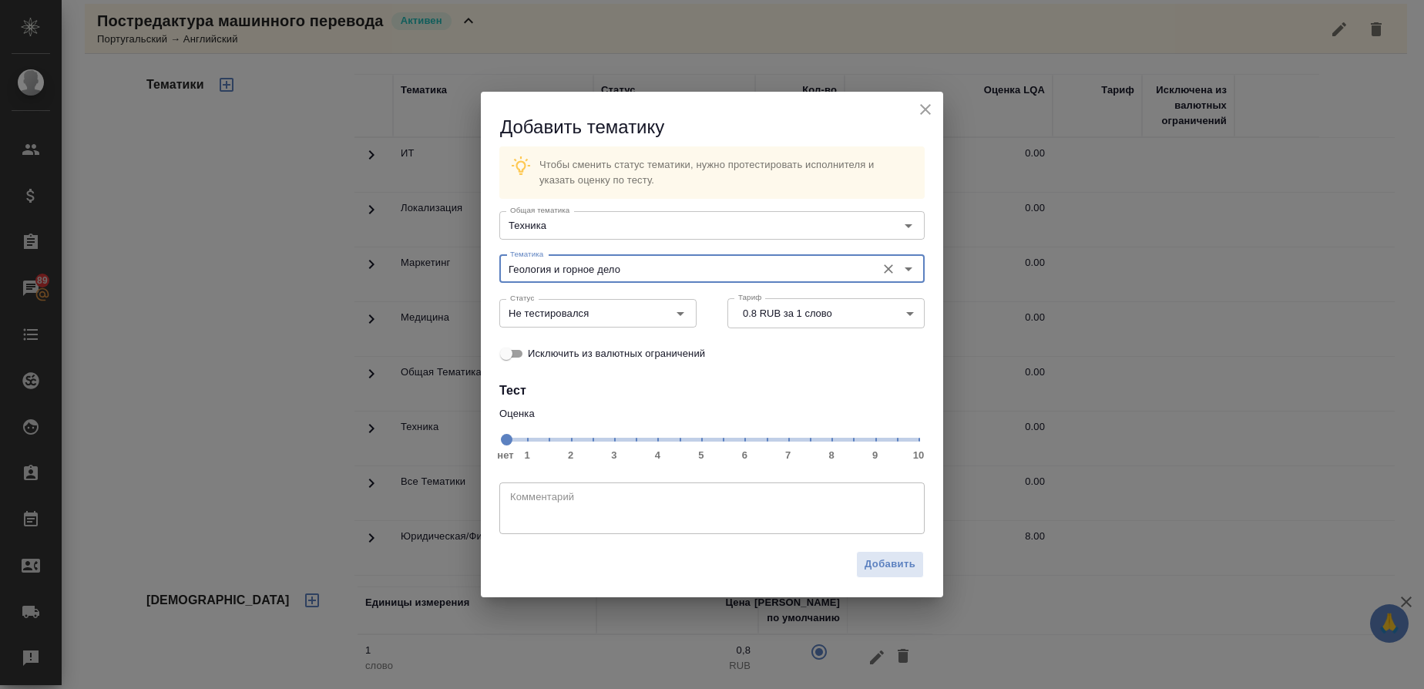
click at [831, 443] on span "нет 1 2 3 4 5 6 7 8 9 10" at bounding box center [711, 439] width 413 height 22
click at [686, 311] on icon "Open" at bounding box center [680, 313] width 18 height 18
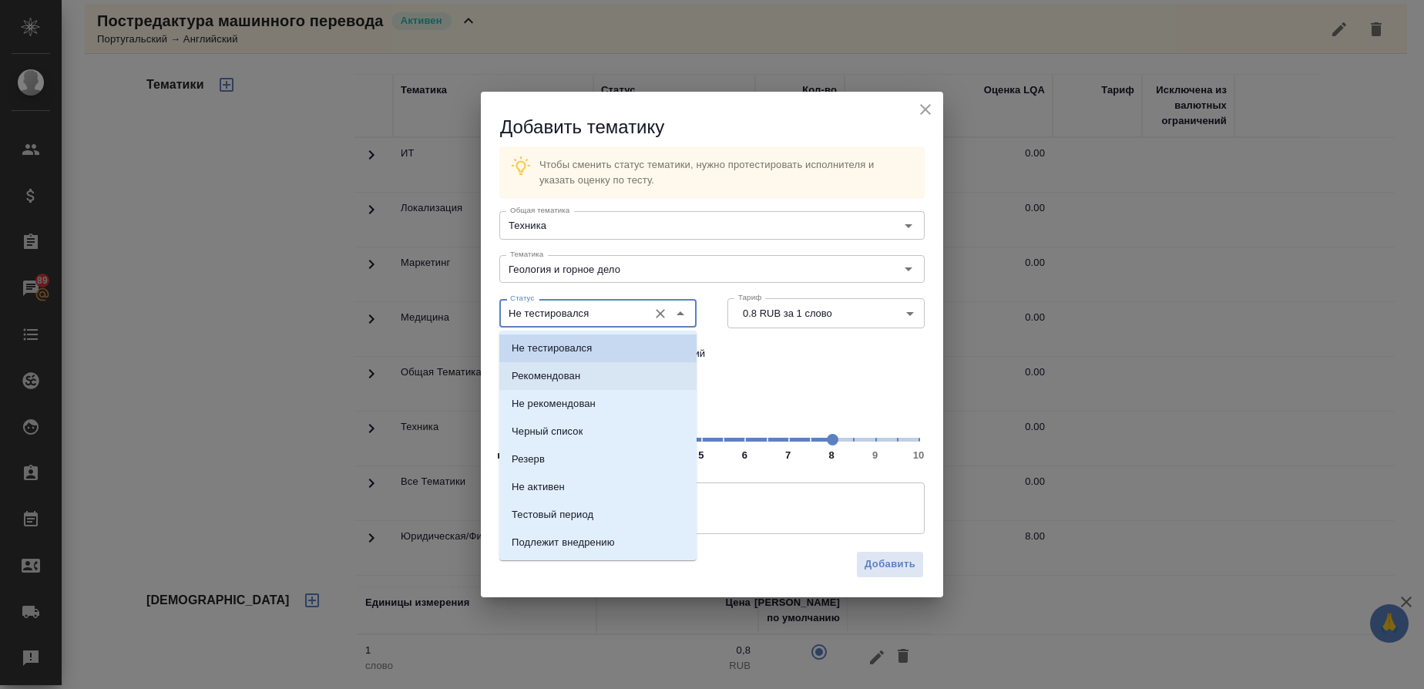
click at [603, 377] on li "Рекомендован" at bounding box center [597, 376] width 197 height 28
type input "Рекомендован"
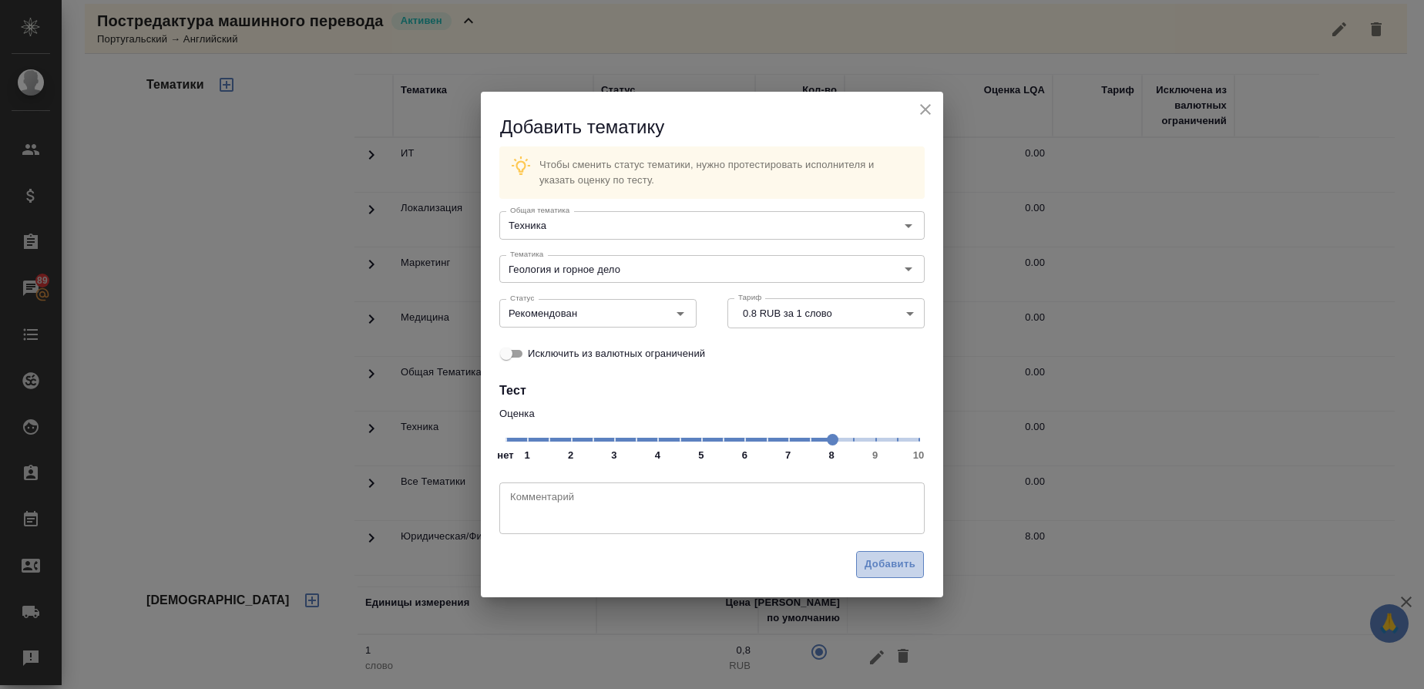
click at [915, 554] on button "Добавить" at bounding box center [890, 564] width 68 height 27
